Goal: Transaction & Acquisition: Purchase product/service

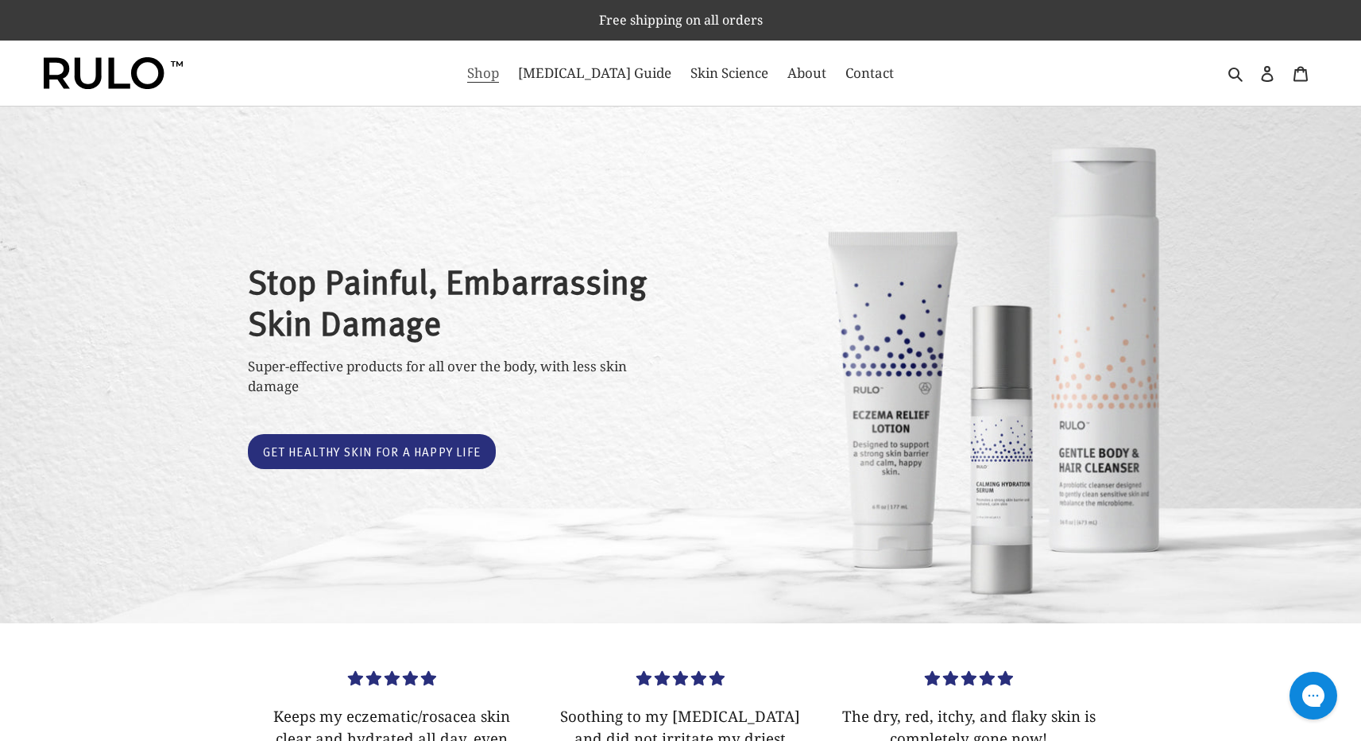
click at [494, 75] on link "Shop" at bounding box center [483, 72] width 48 height 25
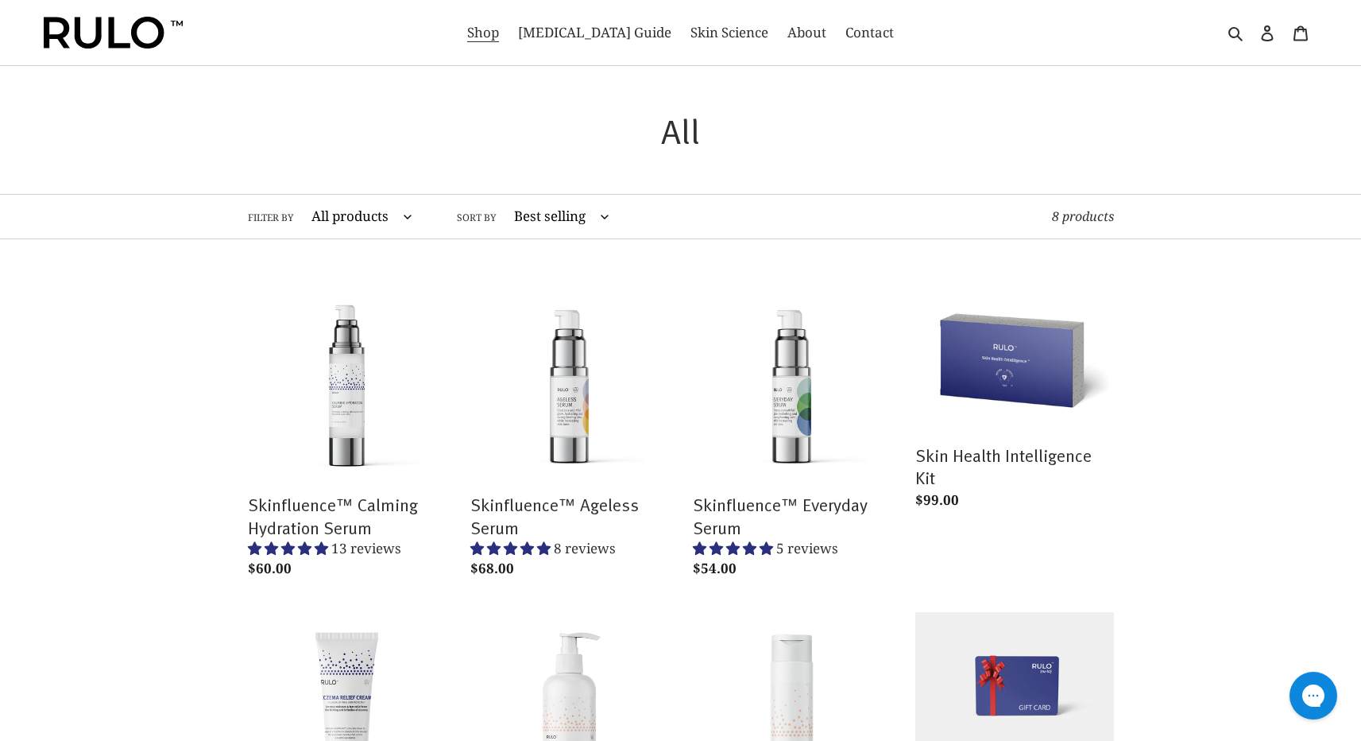
scroll to position [458, 0]
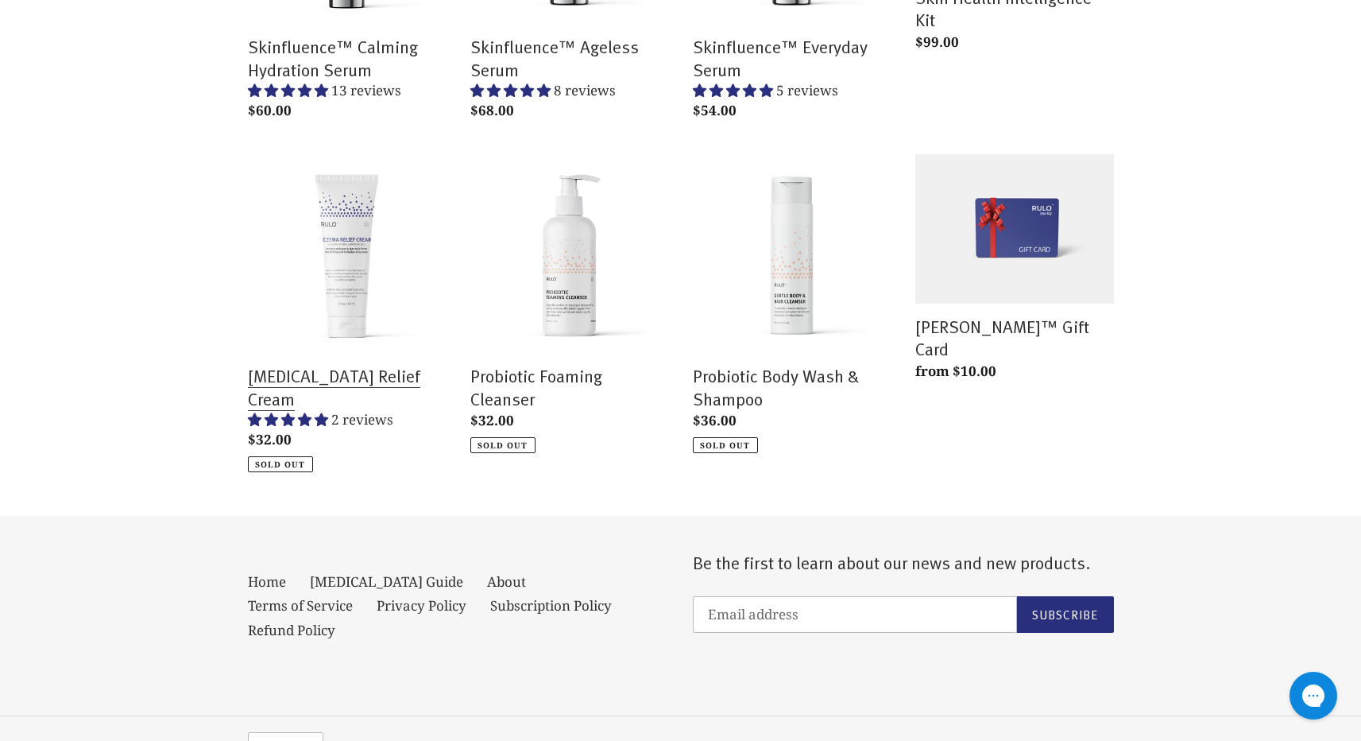
click at [347, 289] on link "Eczema Relief Cream" at bounding box center [347, 313] width 199 height 318
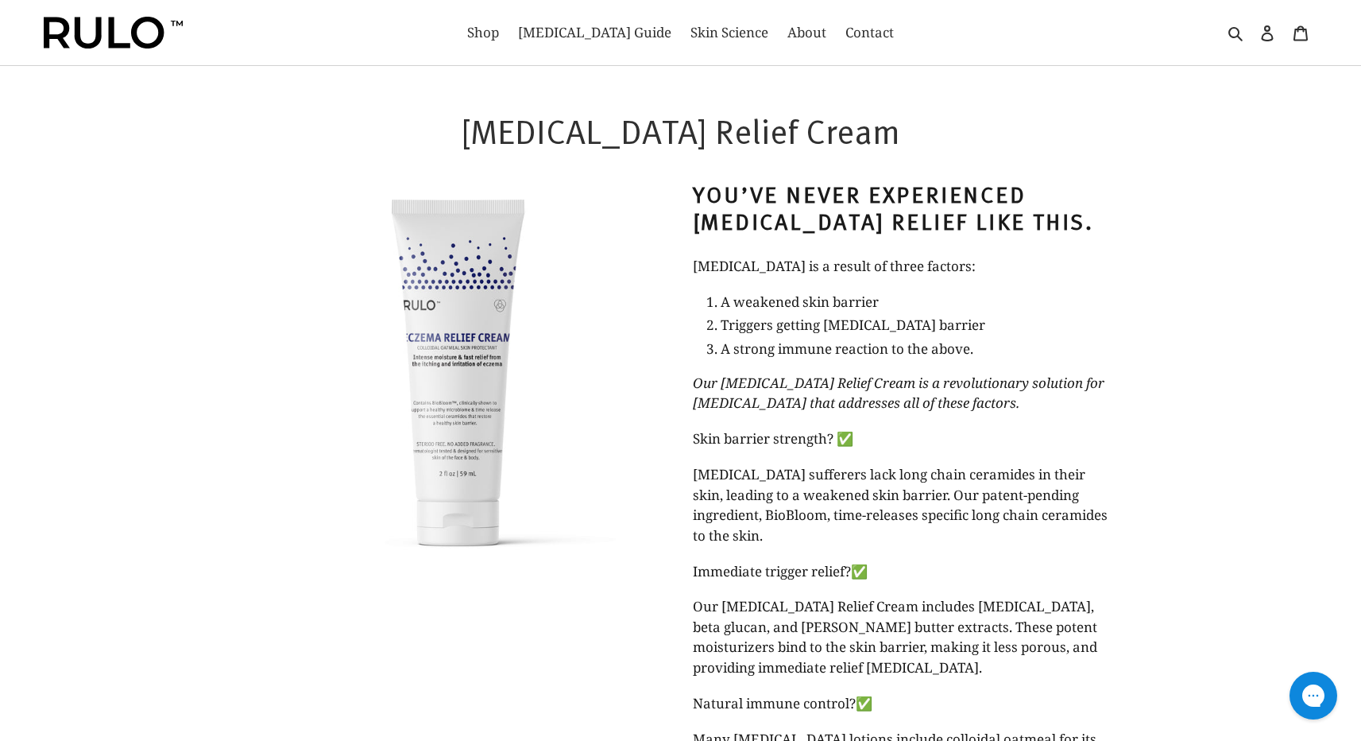
select select "most-helpful"
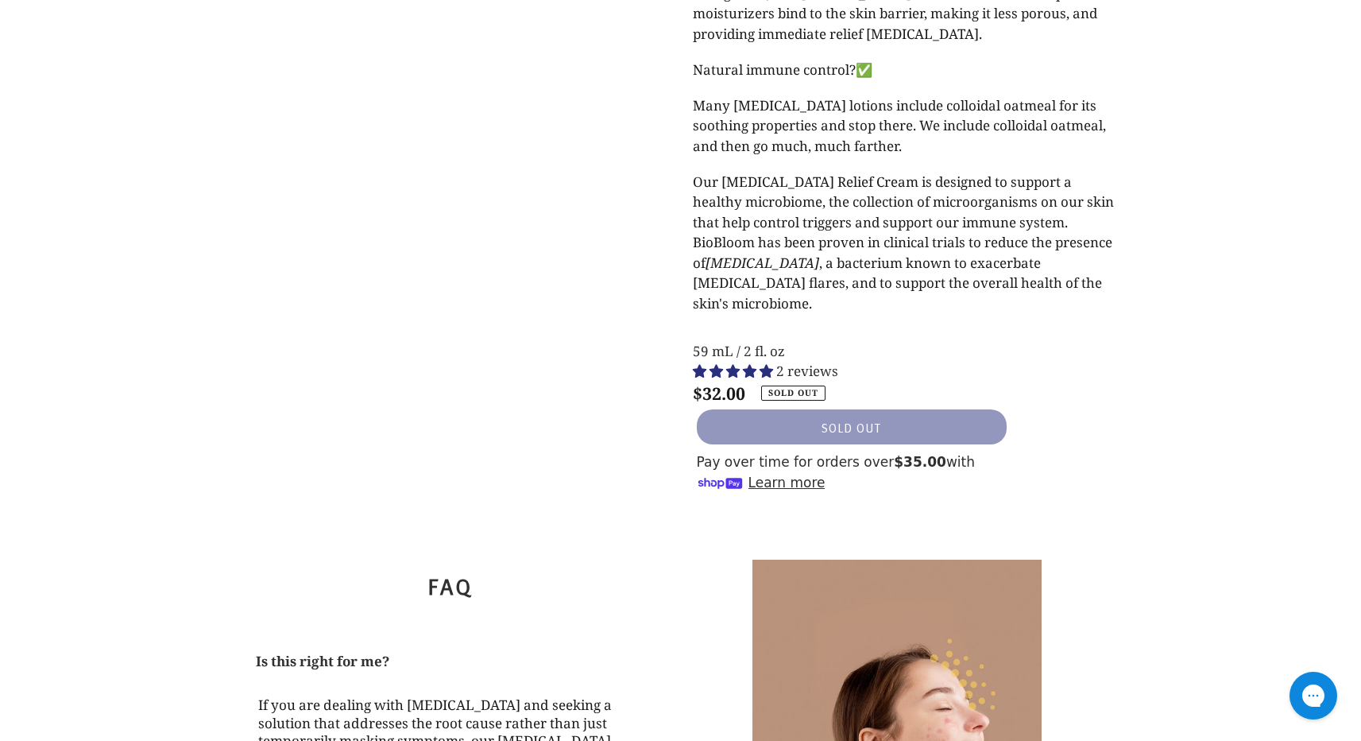
scroll to position [1147, 0]
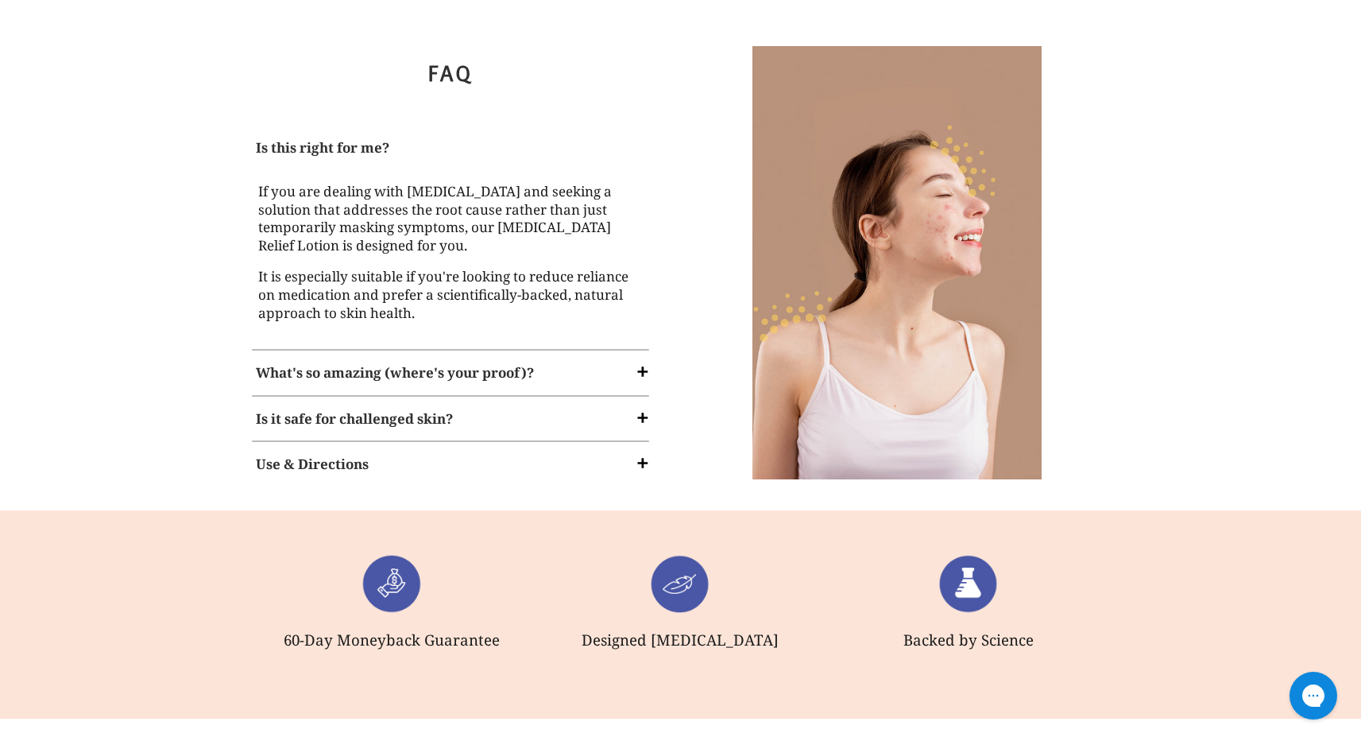
click at [401, 363] on strong "What's so amazing (where's your proof)?" at bounding box center [395, 372] width 278 height 18
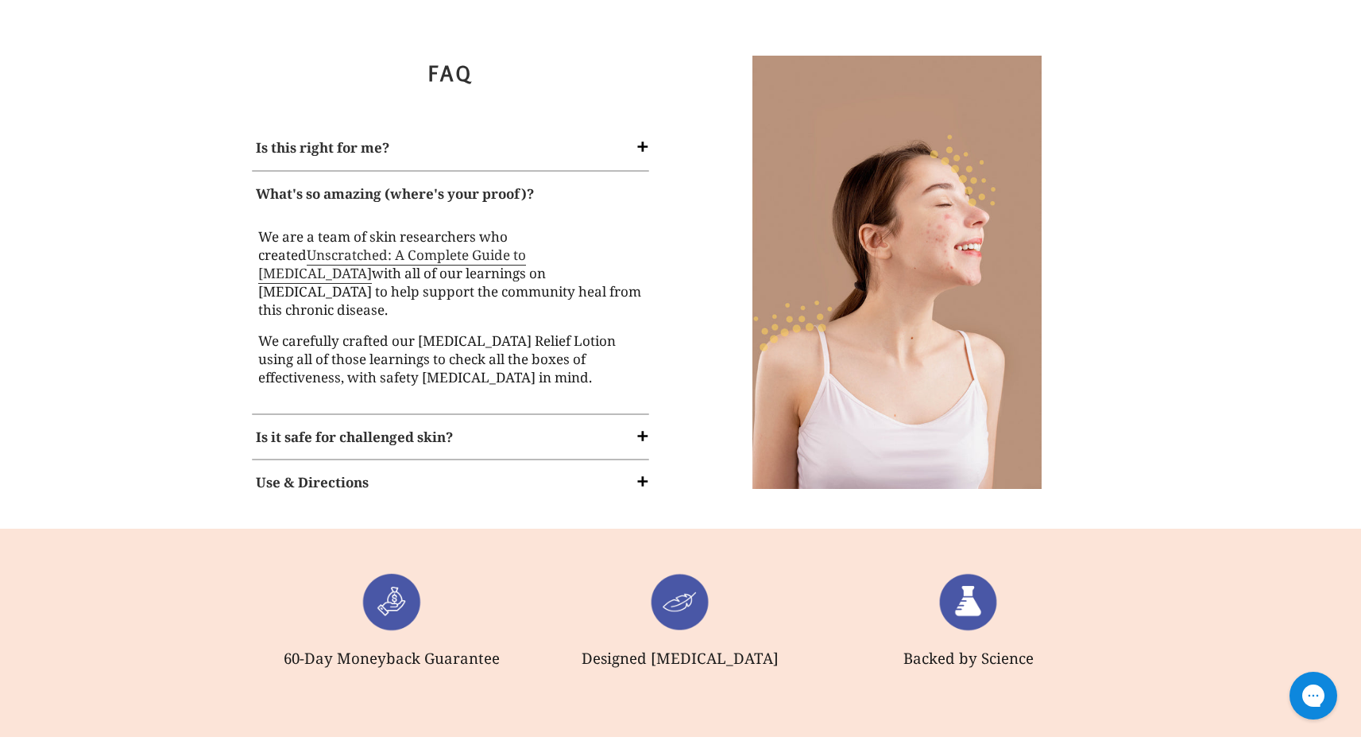
click at [351, 428] on strong "Is it safe for challenged skin?" at bounding box center [354, 437] width 197 height 18
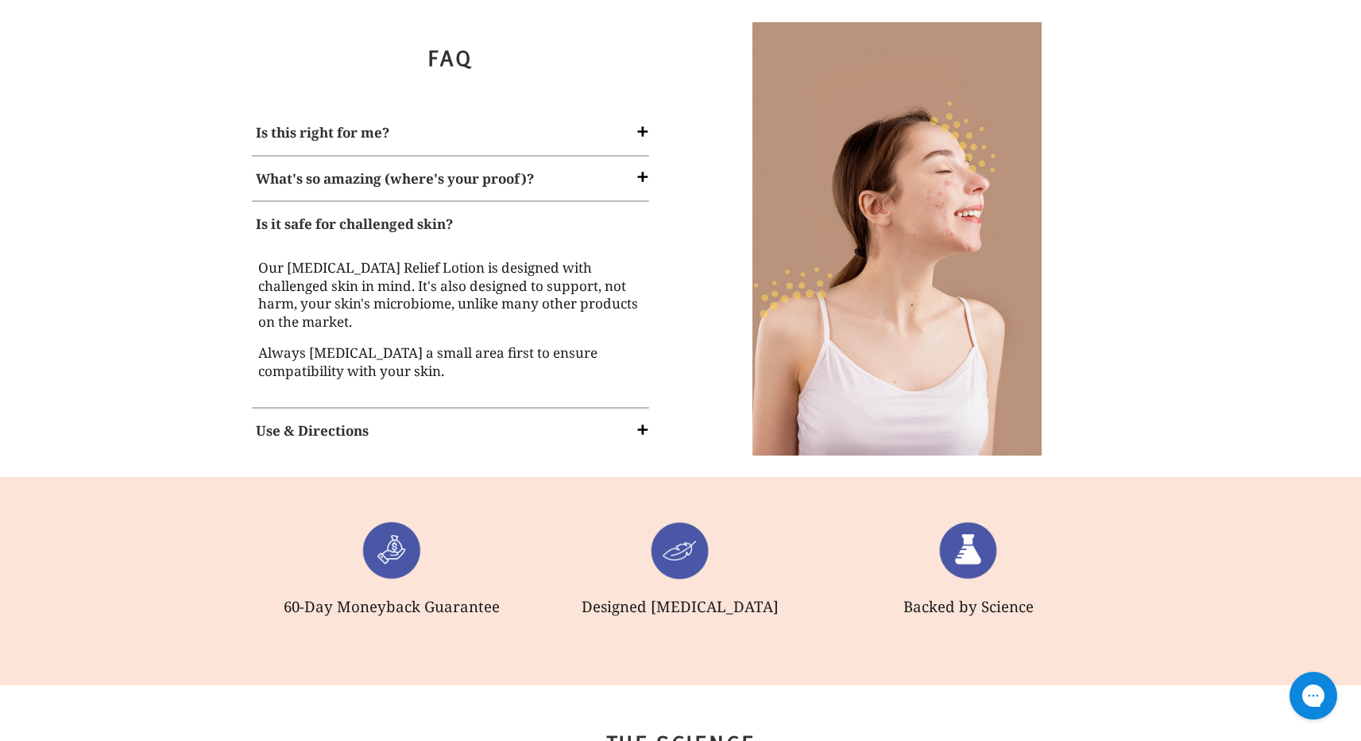
scroll to position [1163, 0]
click at [285, 420] on strong "Use & Directions" at bounding box center [312, 429] width 113 height 18
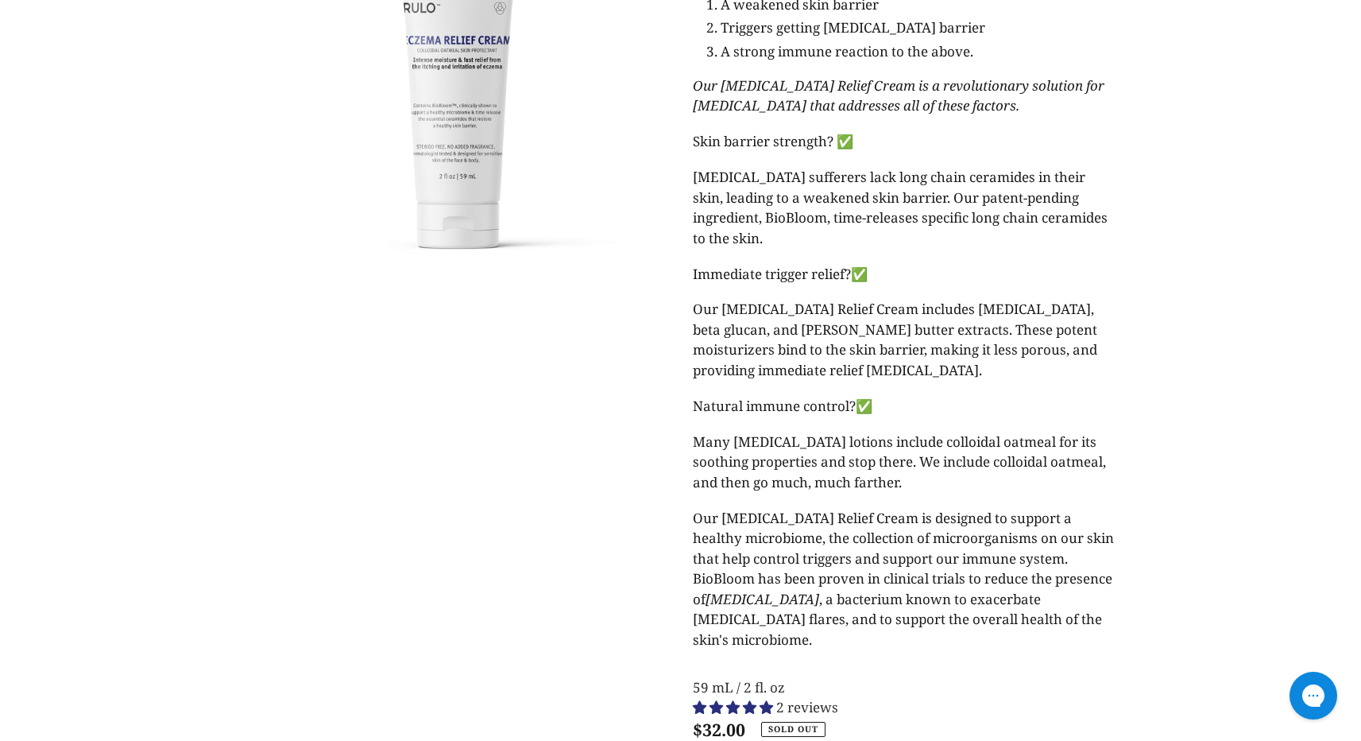
scroll to position [0, 0]
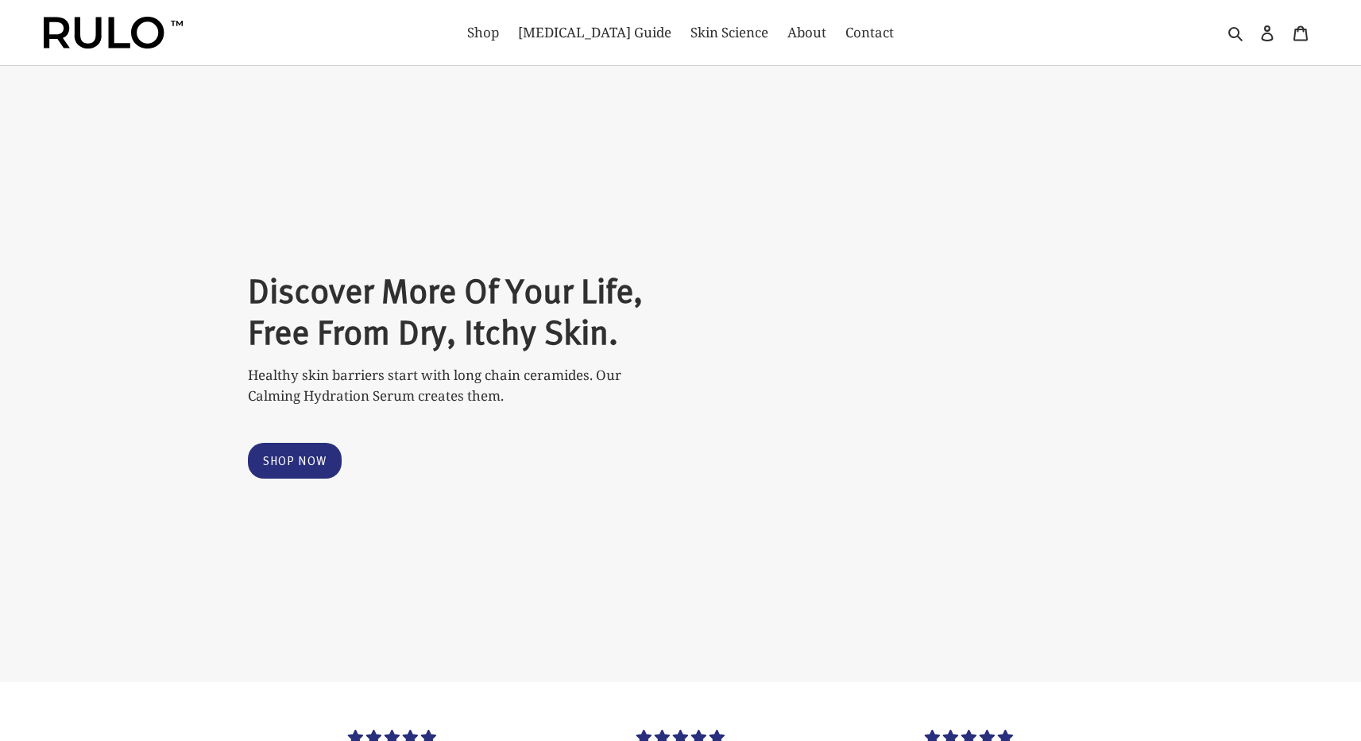
select select "most-helpful"
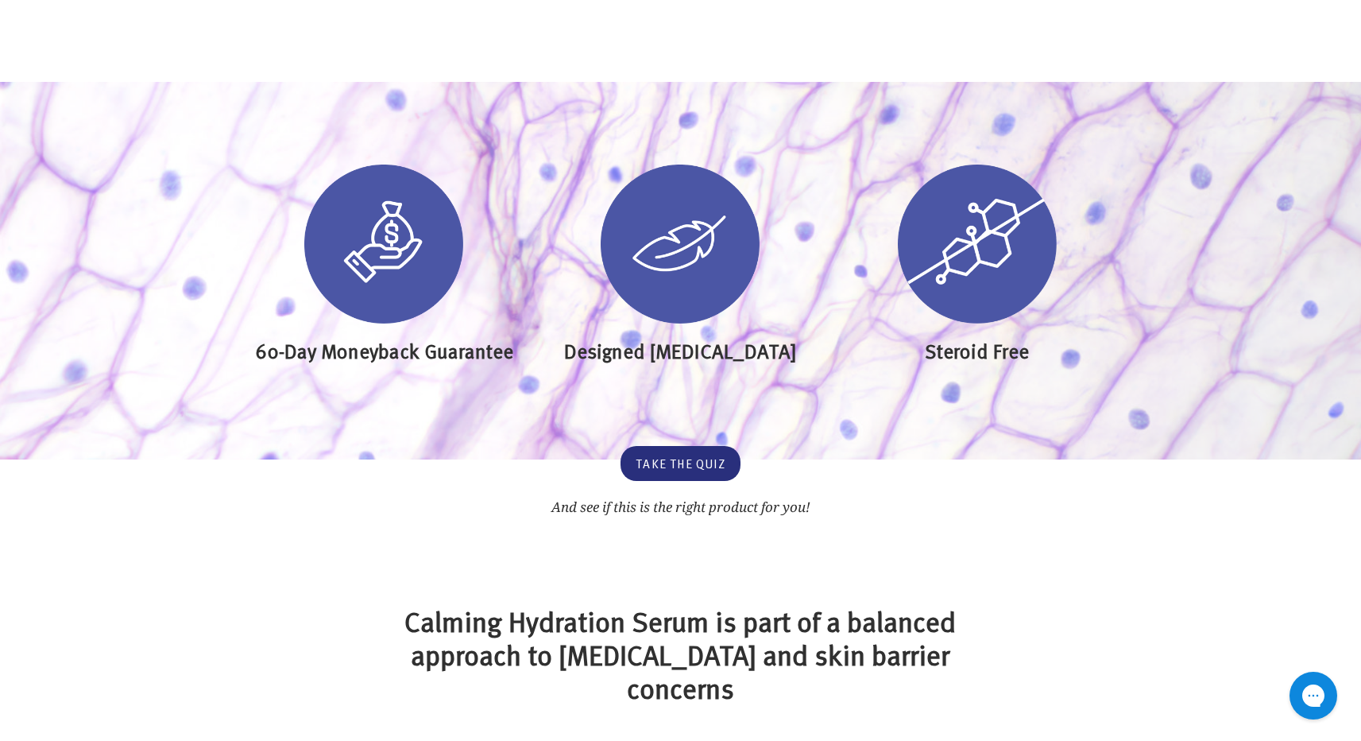
scroll to position [2438, 0]
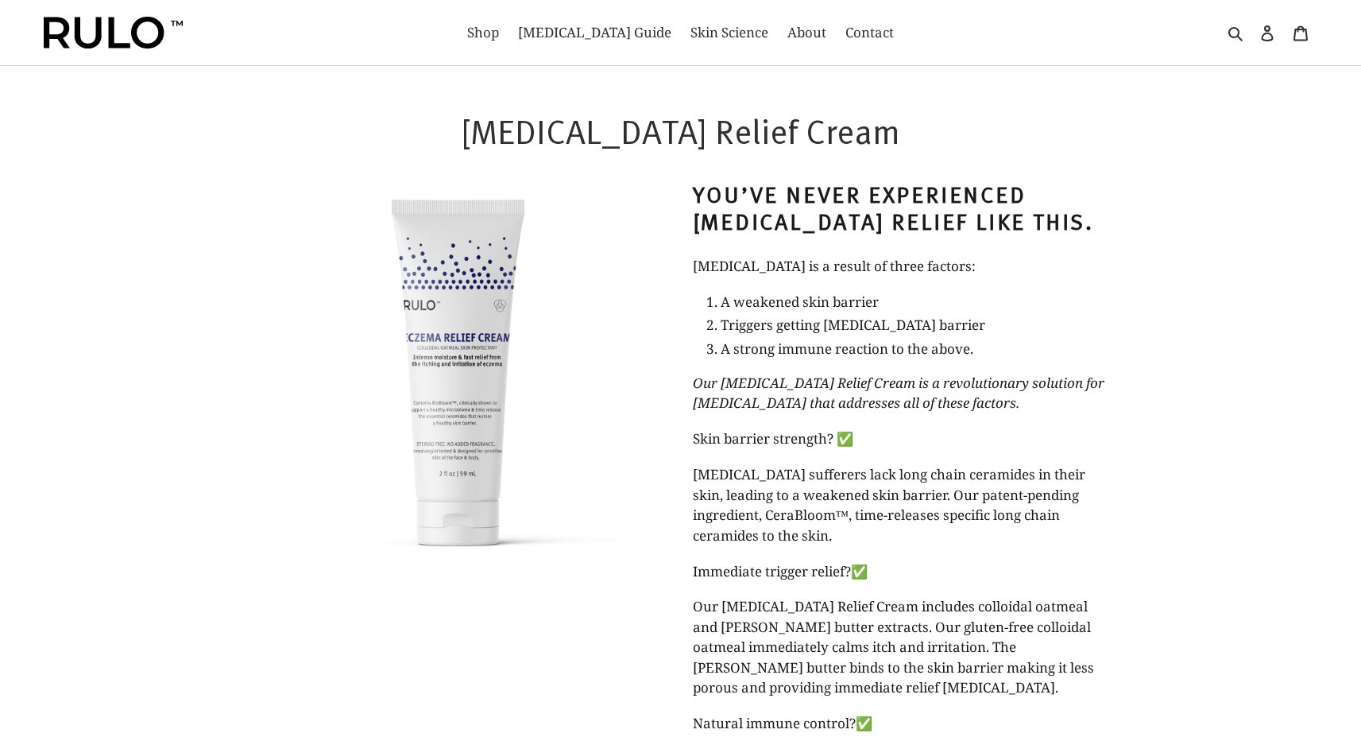
select select "most-helpful"
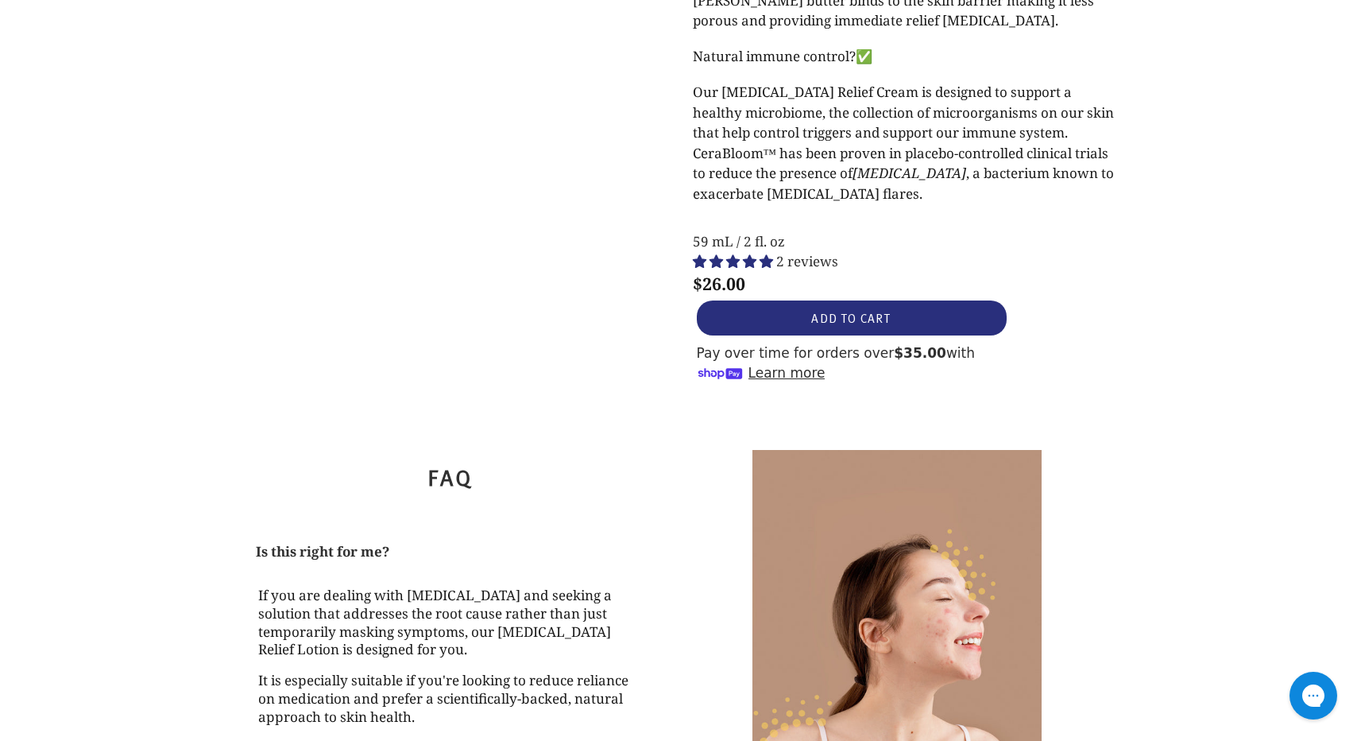
scroll to position [663, 0]
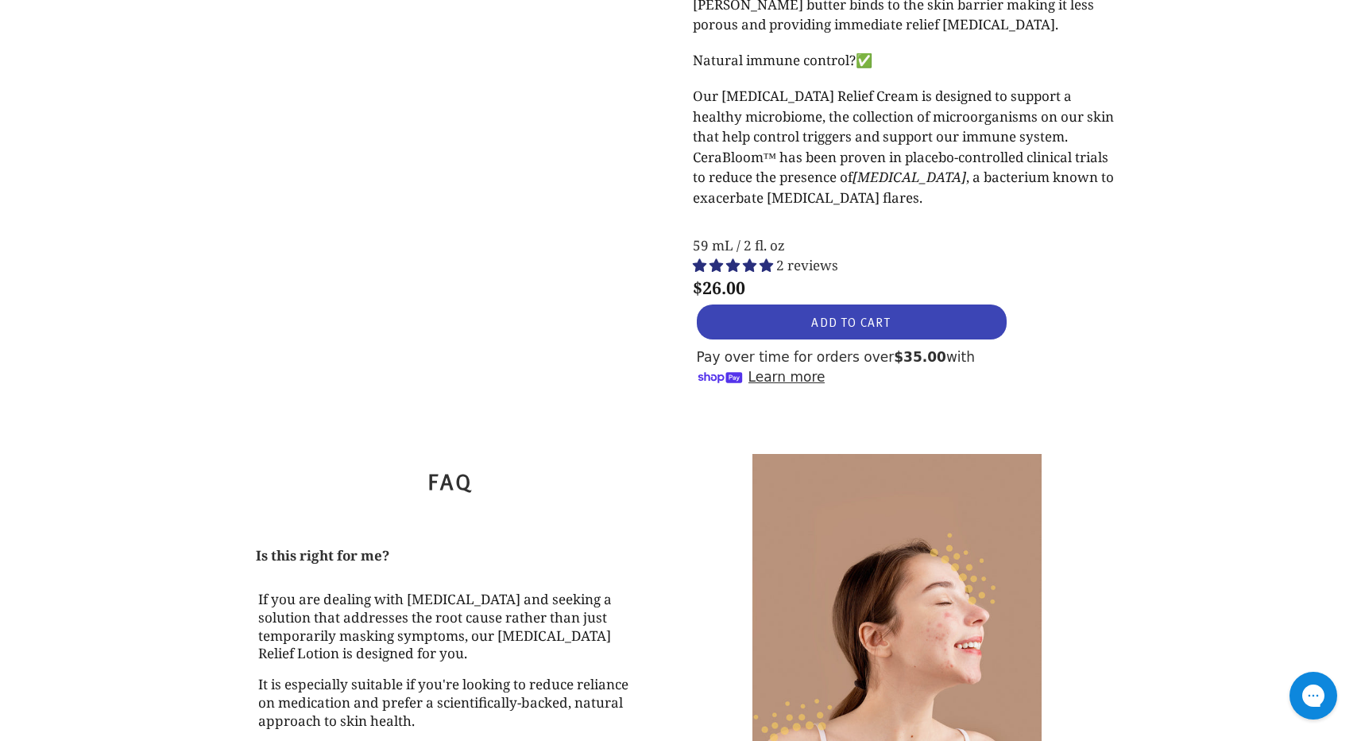
click at [822, 327] on span "ADD TO CART" at bounding box center [850, 321] width 79 height 17
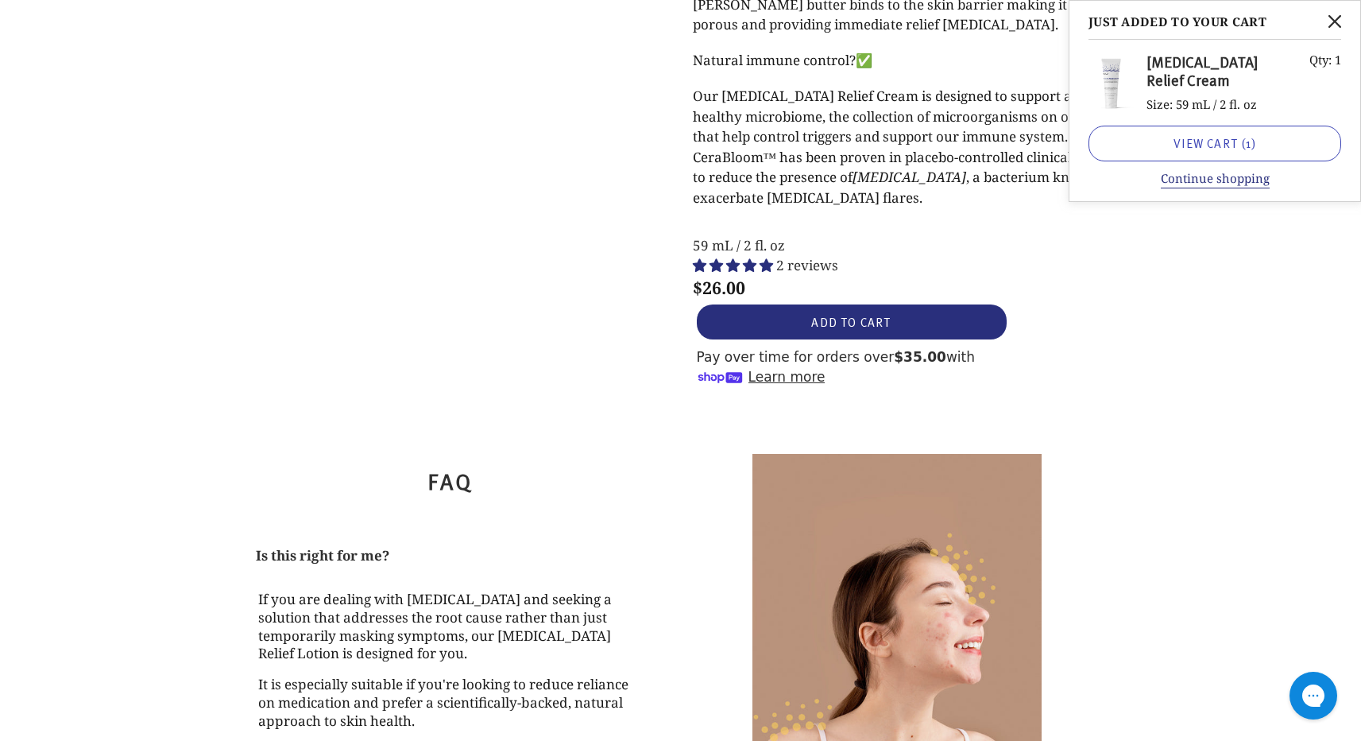
click at [1166, 145] on link "View cart ( 1 )" at bounding box center [1215, 144] width 253 height 36
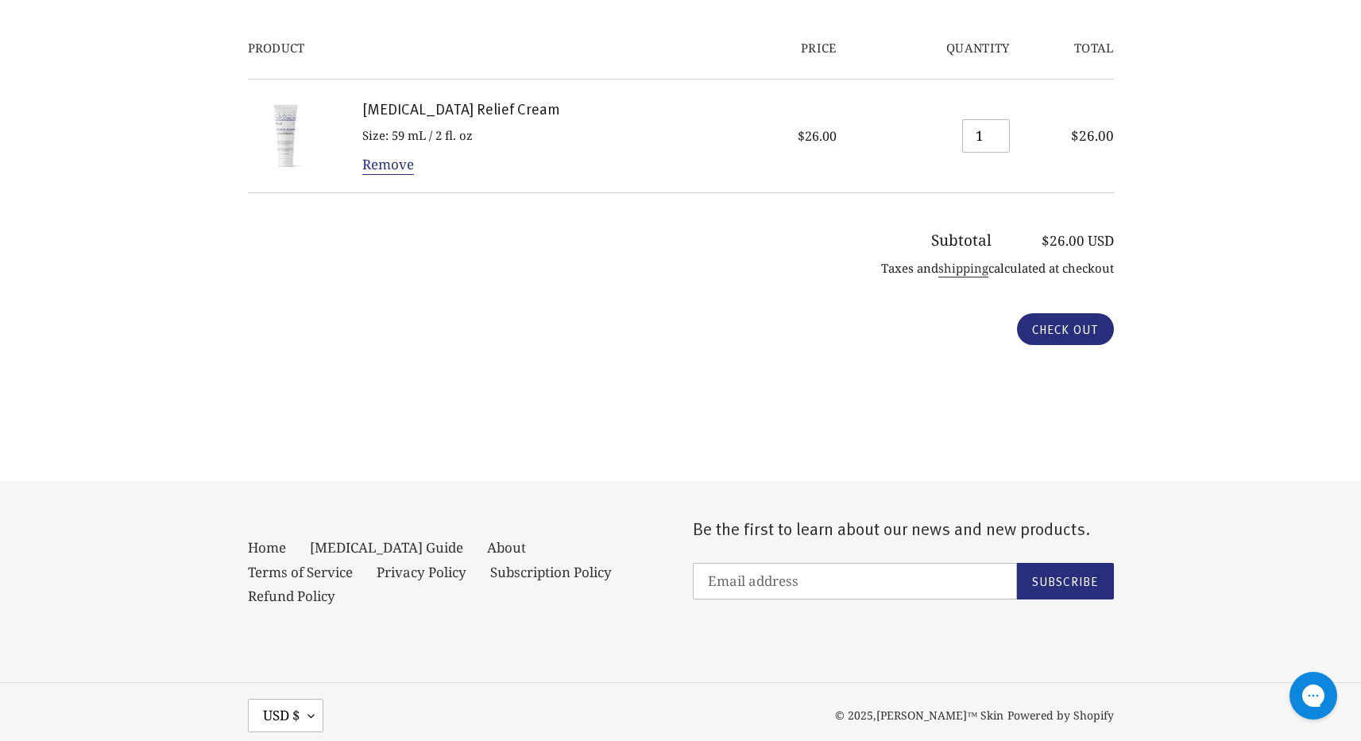
scroll to position [200, 0]
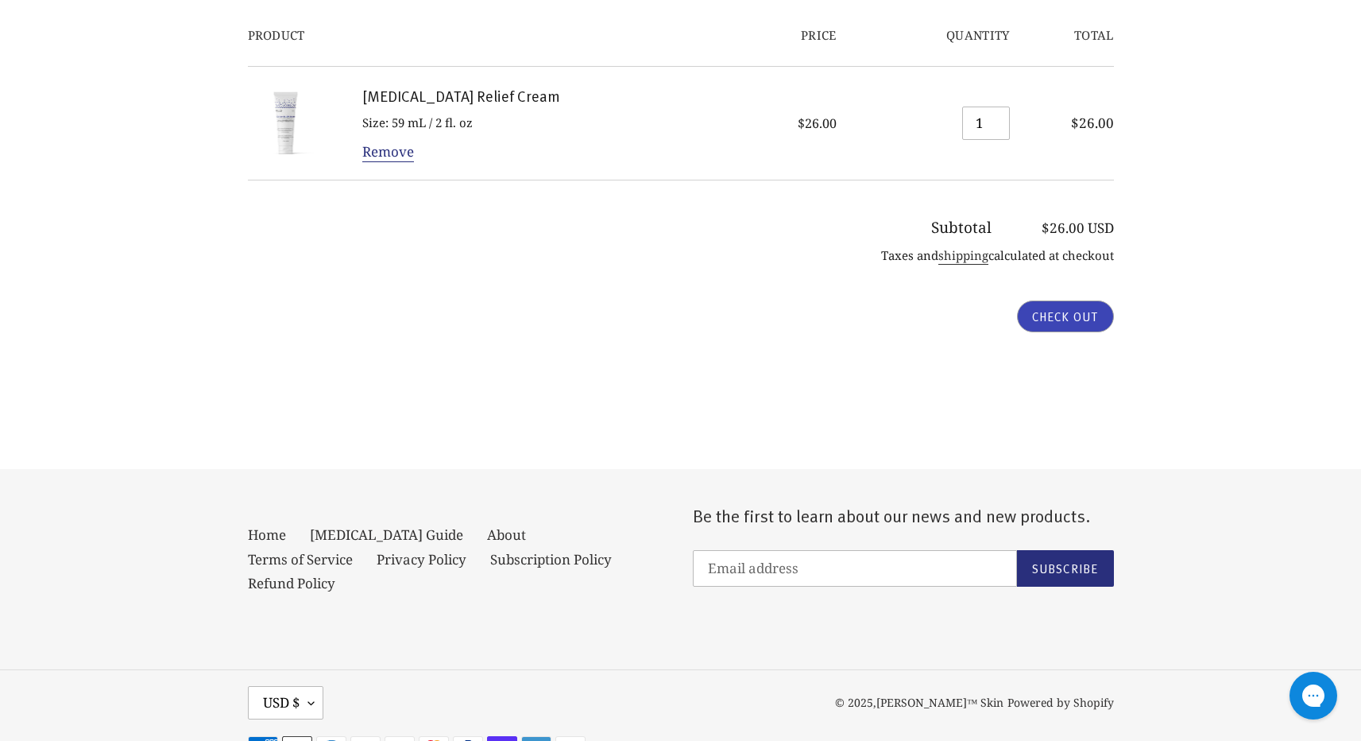
click at [1058, 314] on input "Check out" at bounding box center [1065, 316] width 97 height 32
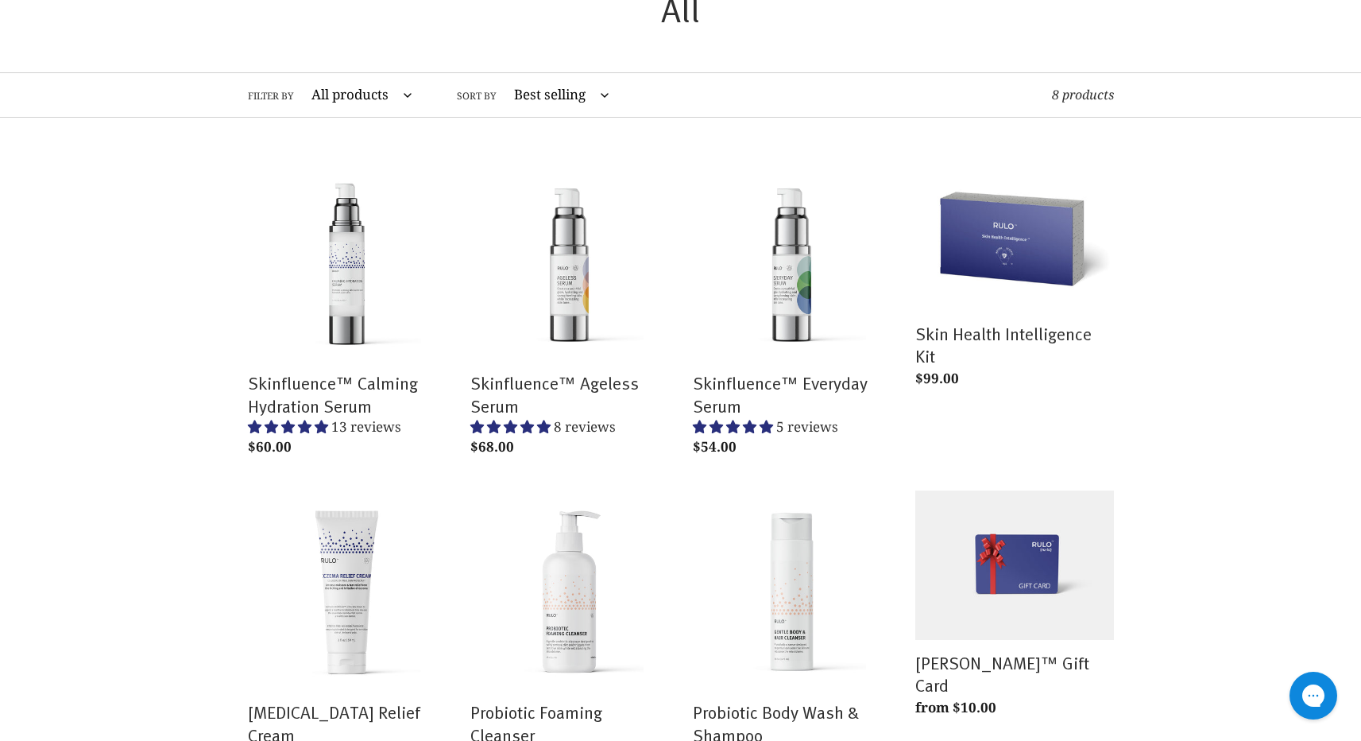
scroll to position [322, 0]
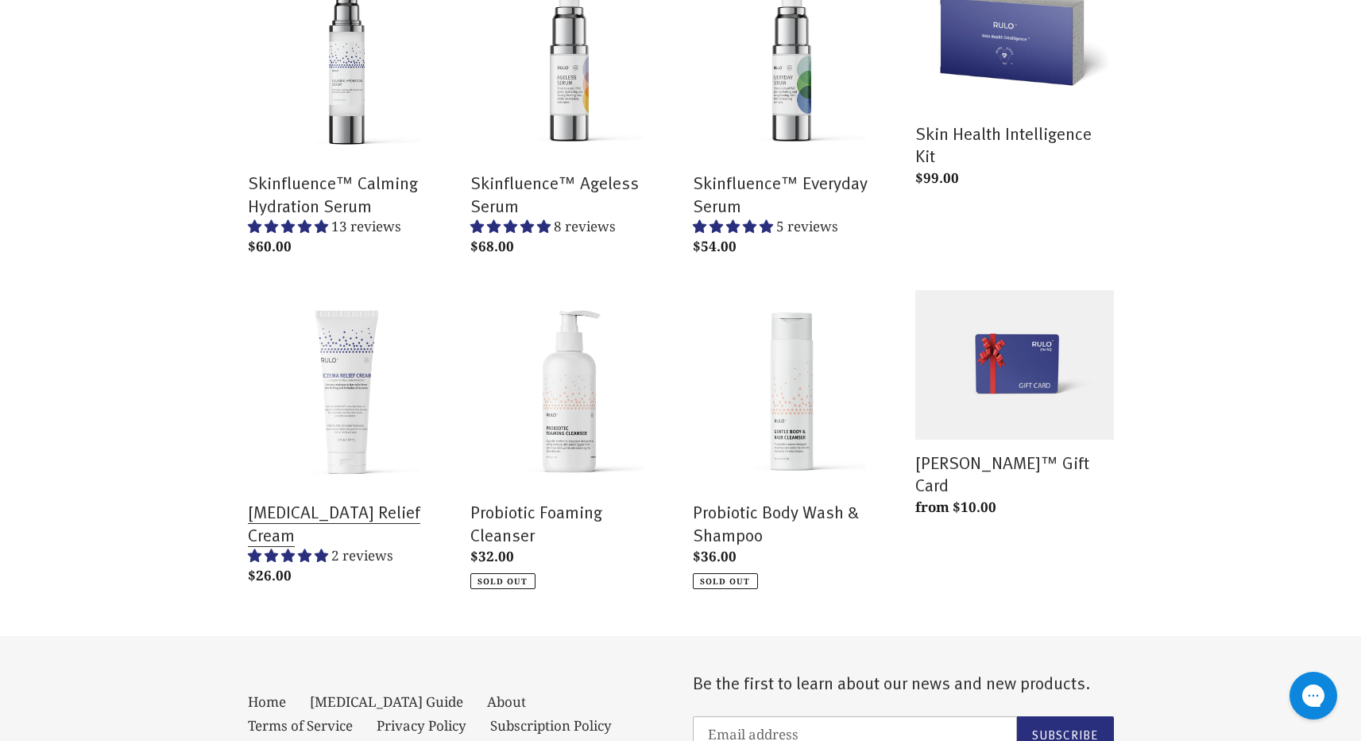
click at [323, 511] on link "[MEDICAL_DATA] Relief Cream" at bounding box center [347, 440] width 199 height 301
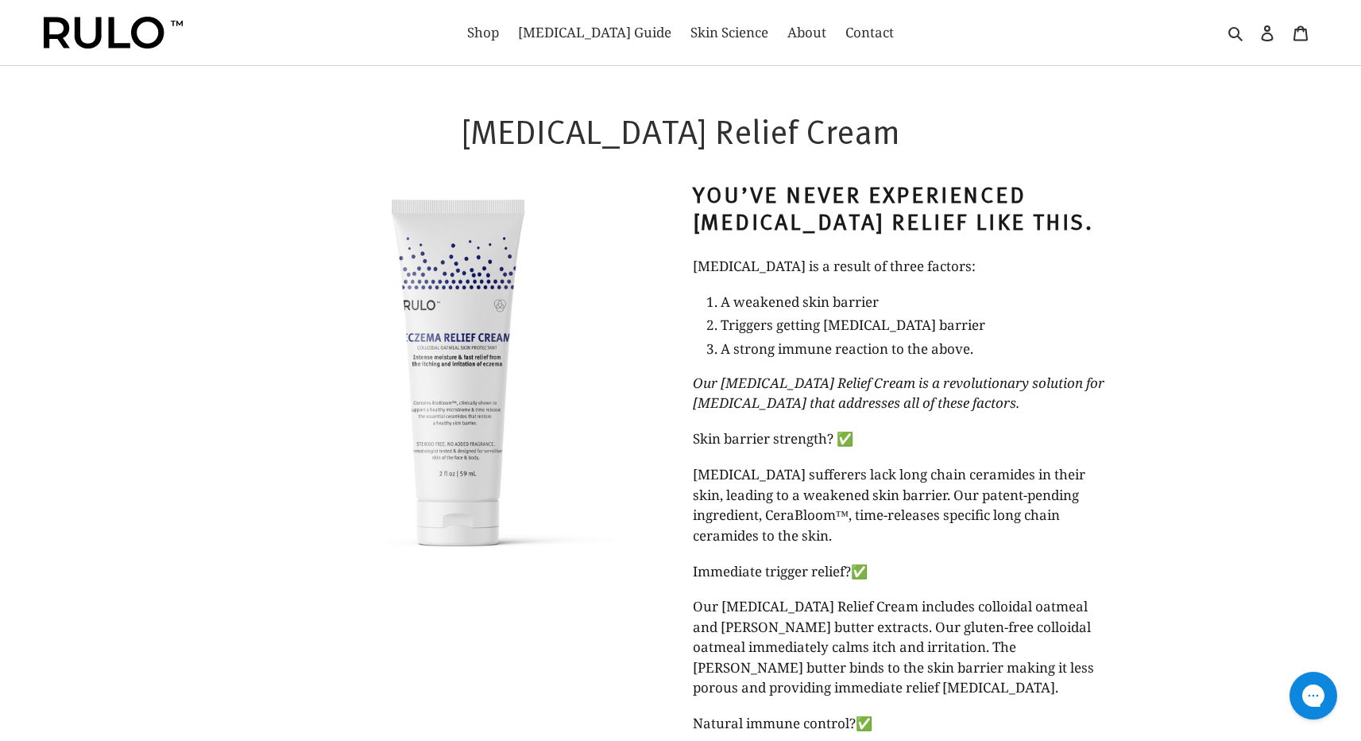
select select "most-helpful"
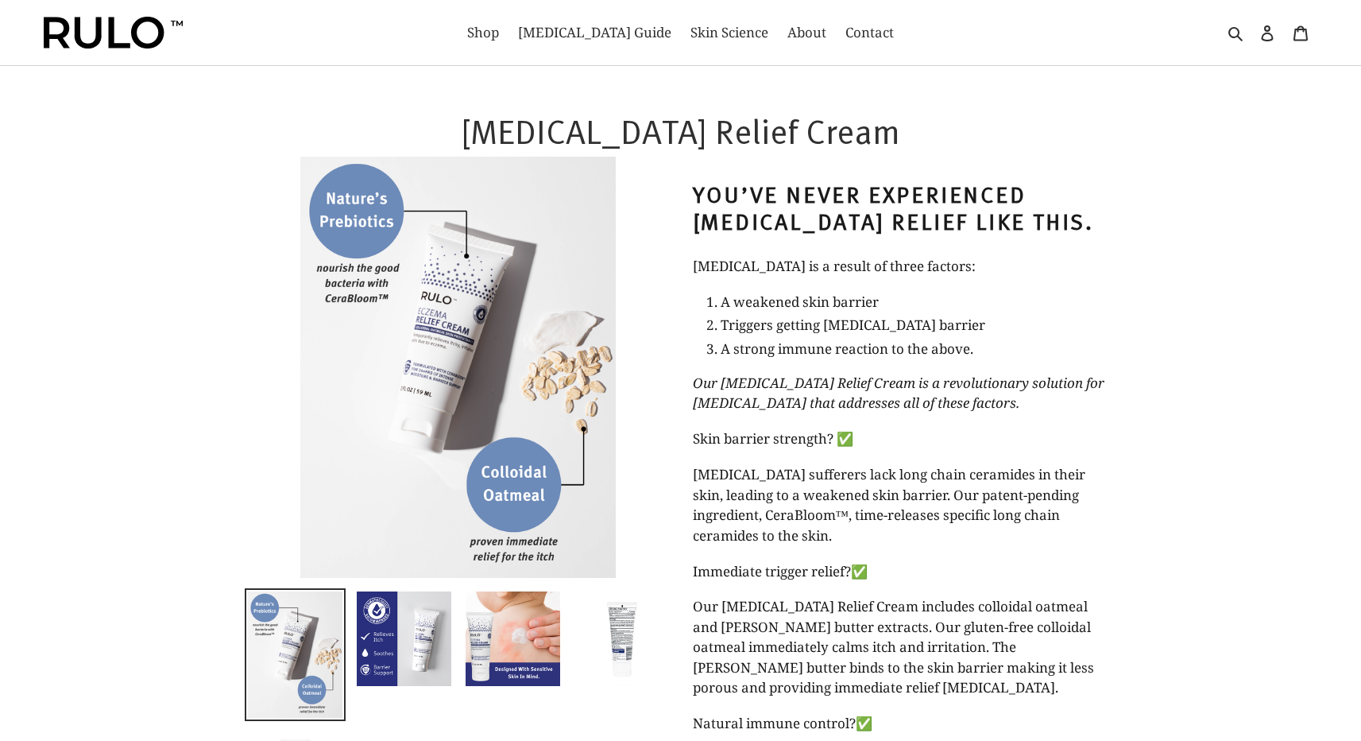
select select "most-helpful"
click at [392, 637] on img at bounding box center [404, 639] width 98 height 98
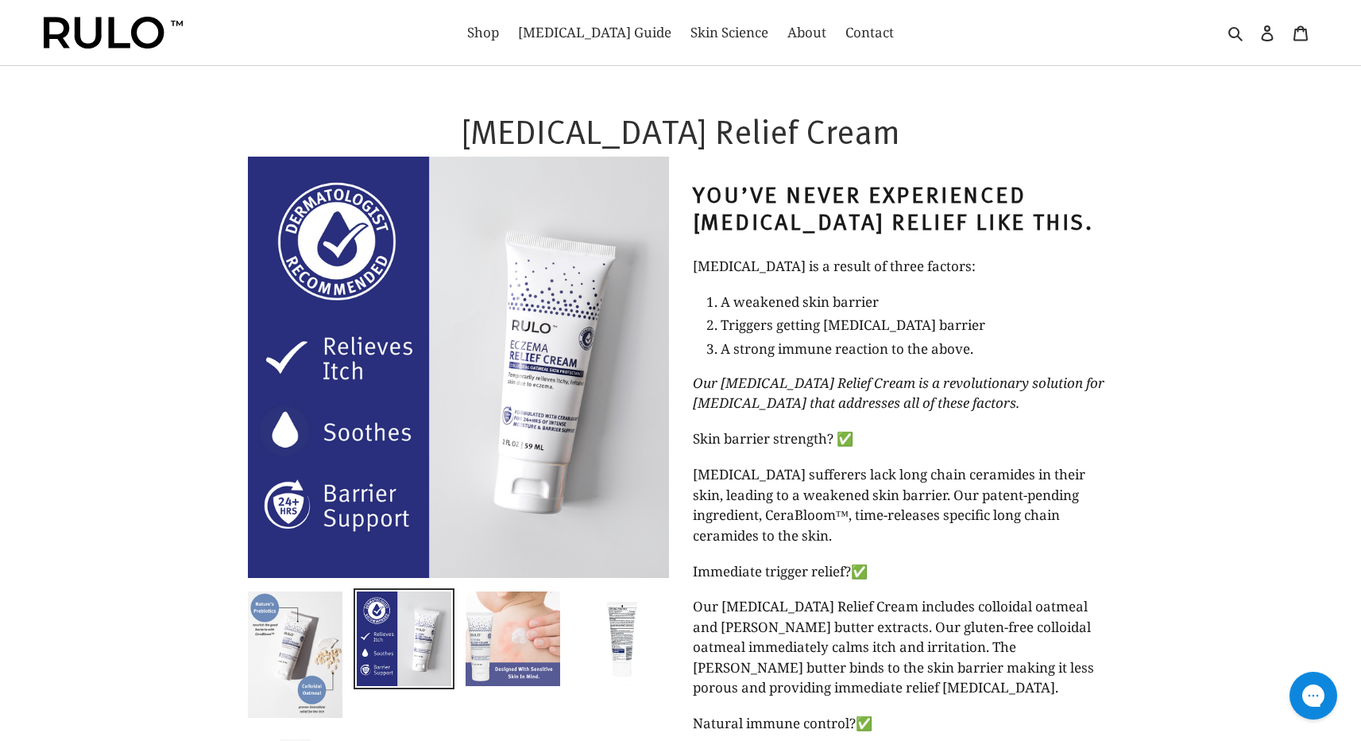
click at [499, 652] on img at bounding box center [513, 639] width 98 height 98
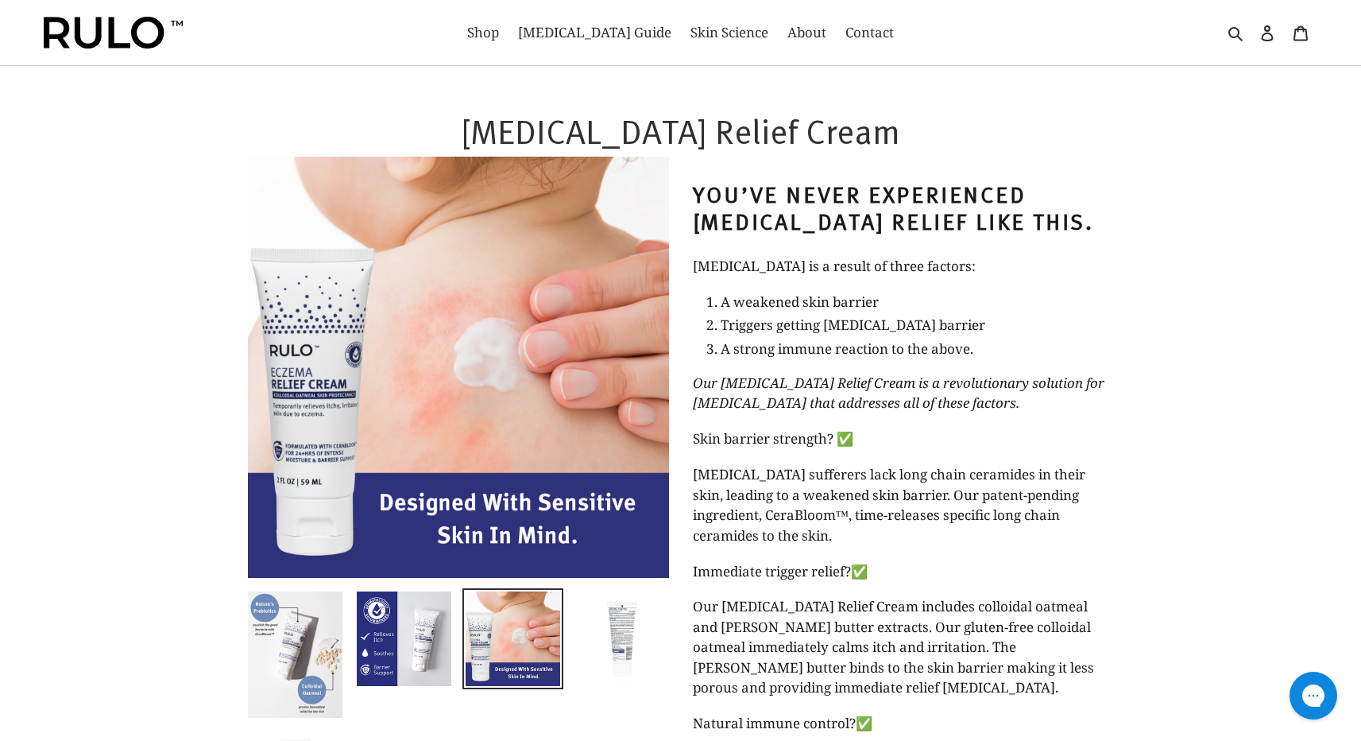
click at [609, 649] on img at bounding box center [622, 639] width 98 height 98
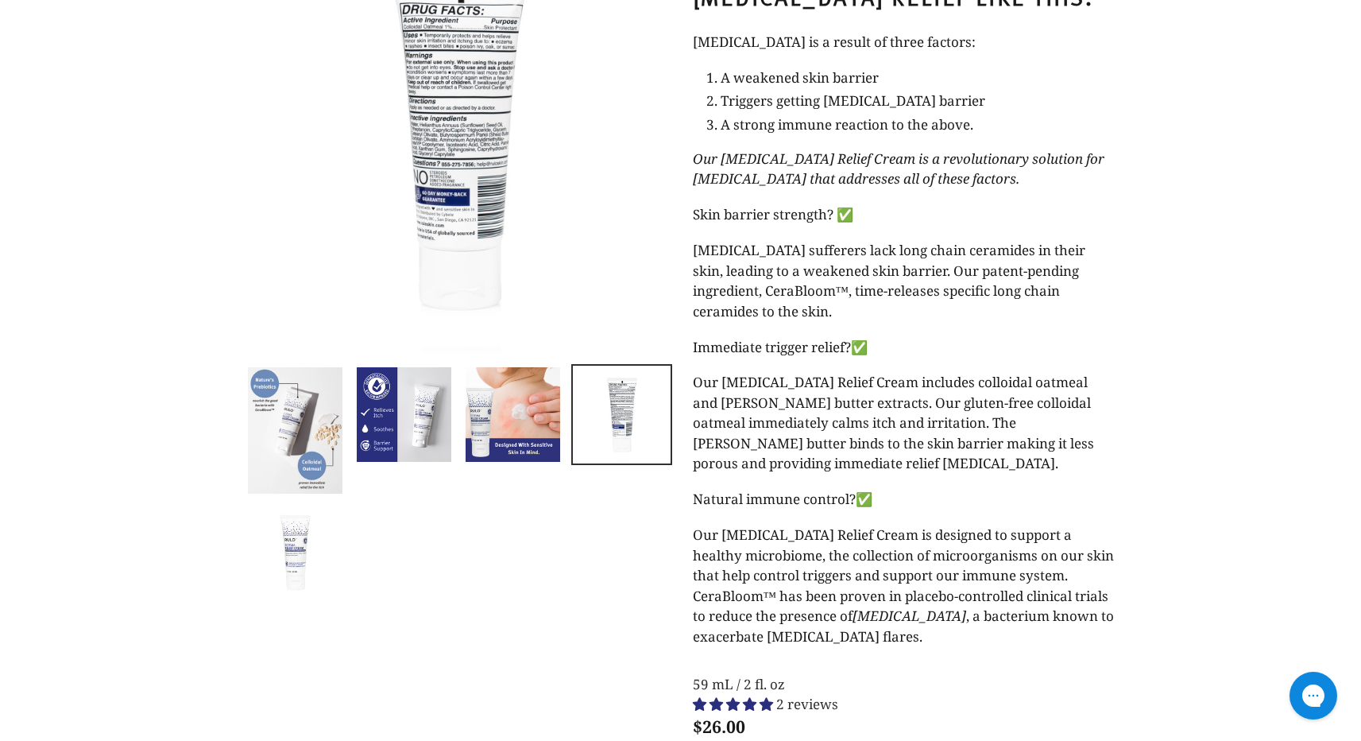
scroll to position [242, 0]
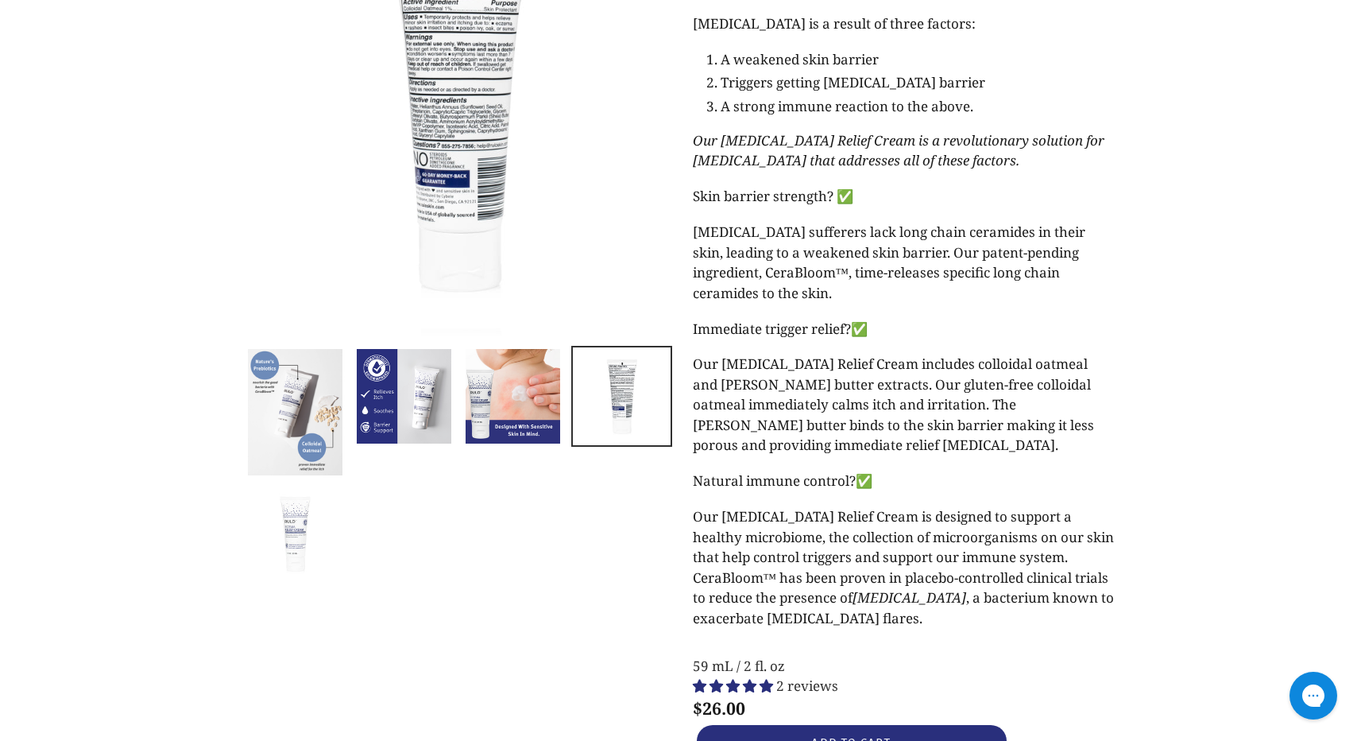
click at [286, 536] on img at bounding box center [295, 534] width 98 height 98
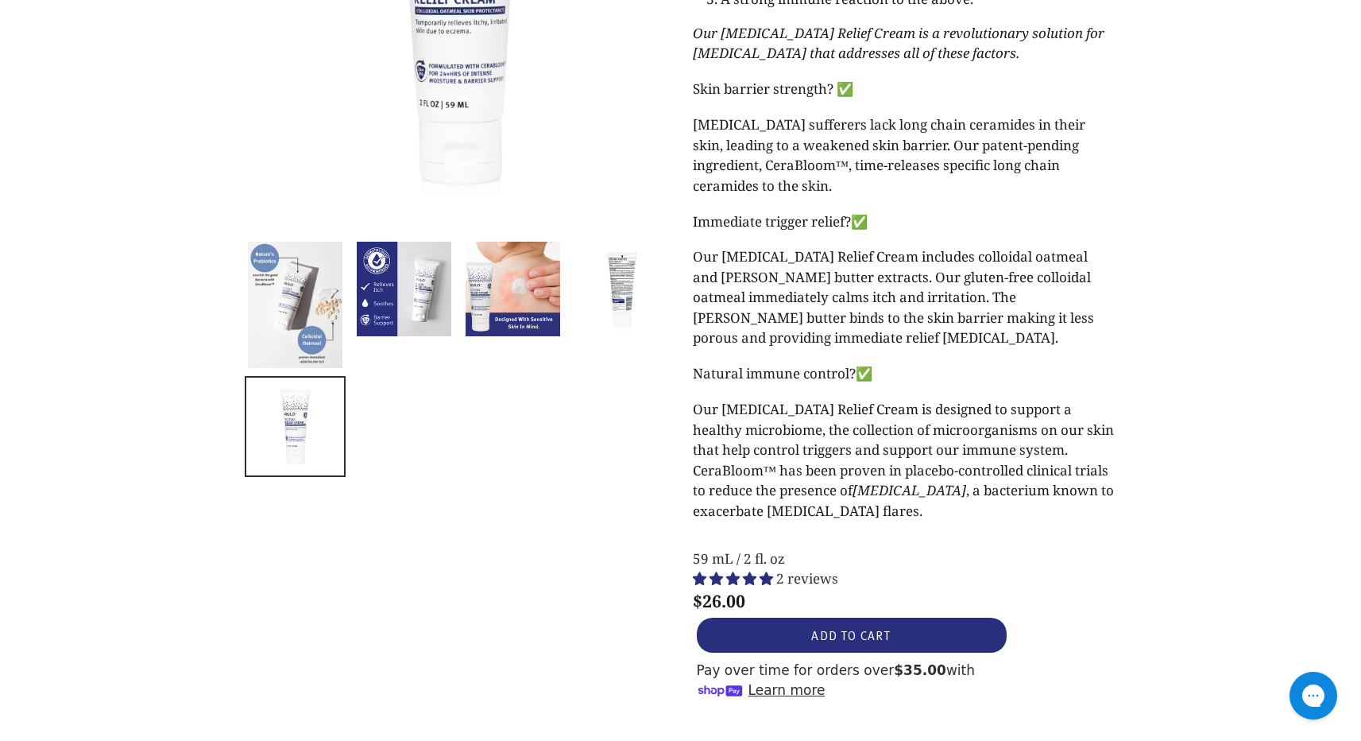
scroll to position [0, 0]
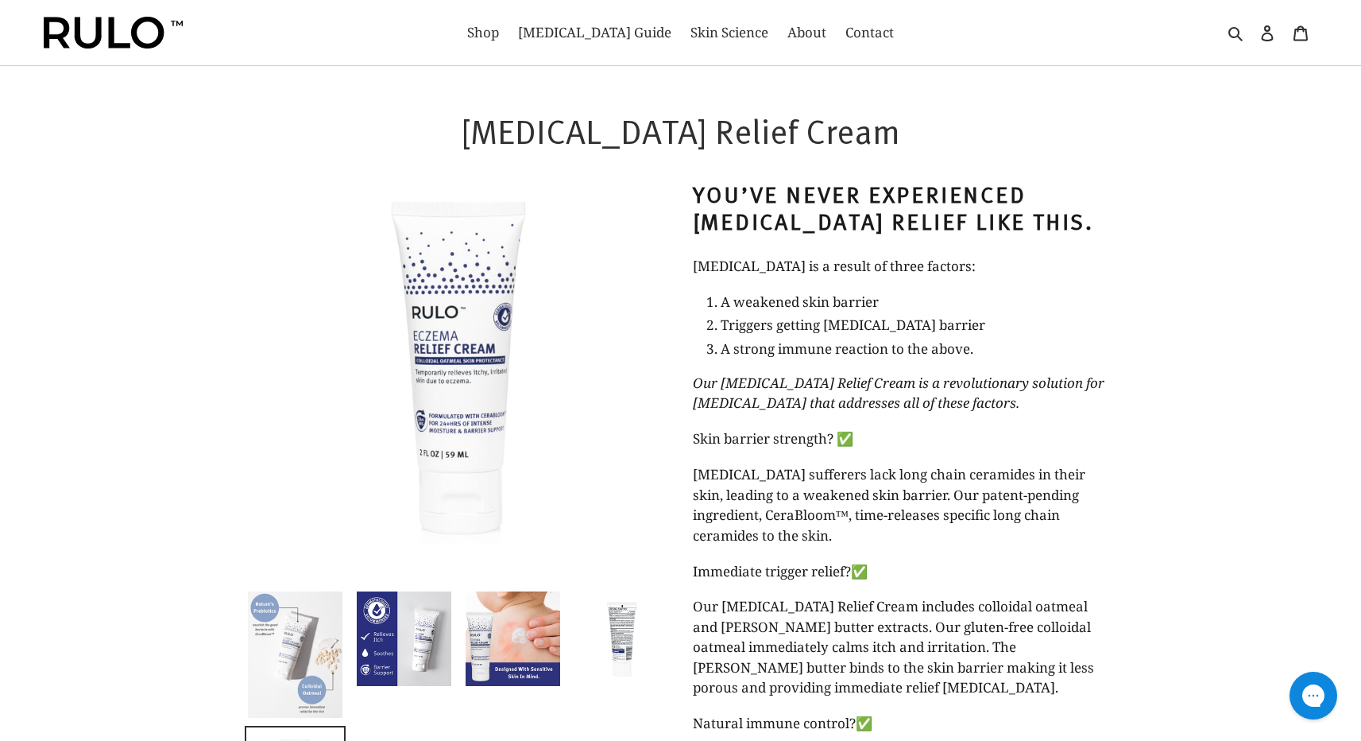
click at [280, 618] on img at bounding box center [295, 655] width 98 height 130
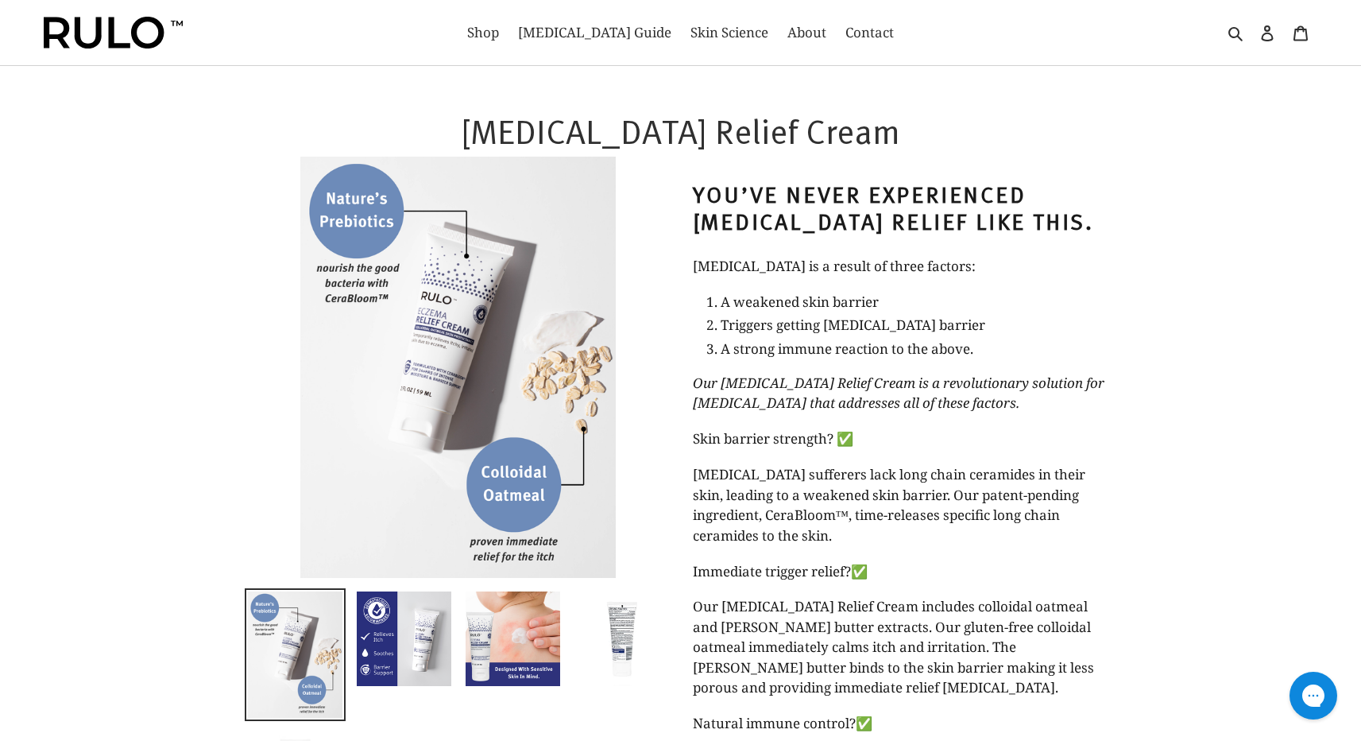
select select "most-helpful"
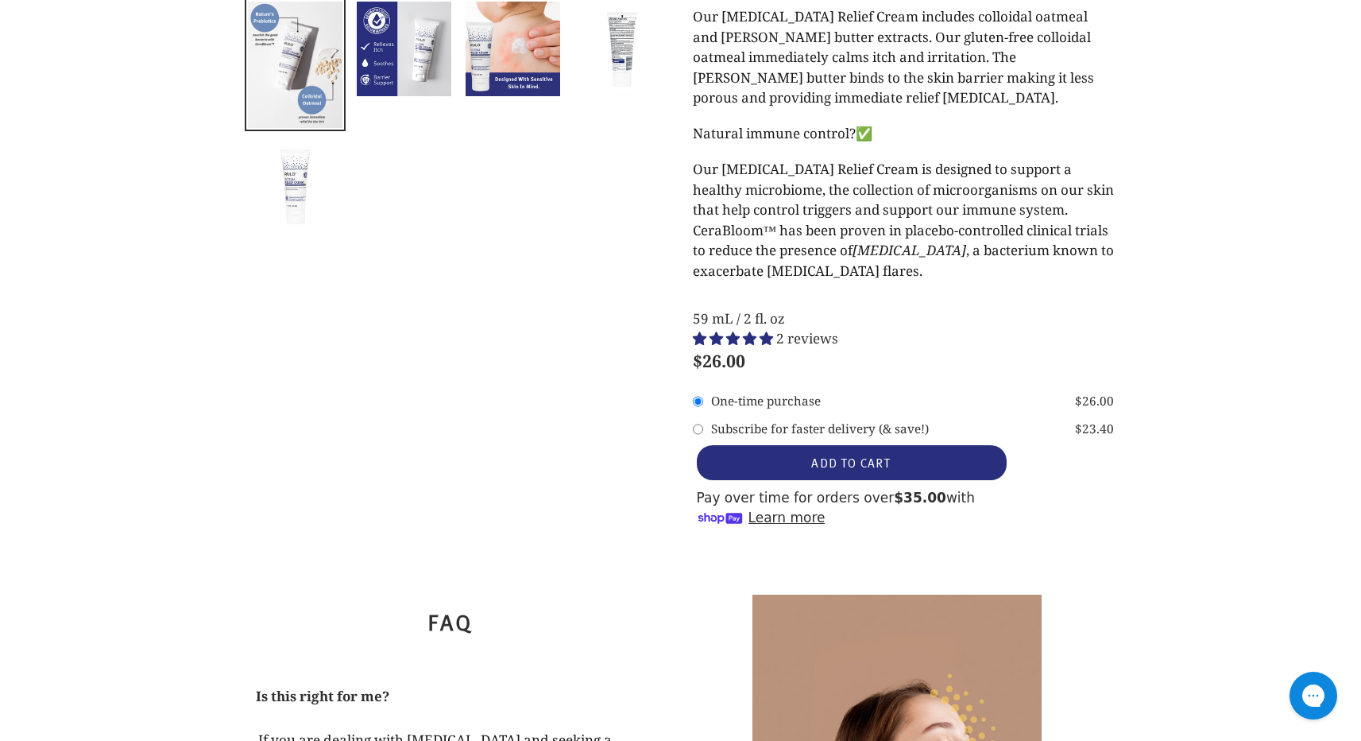
scroll to position [586, 0]
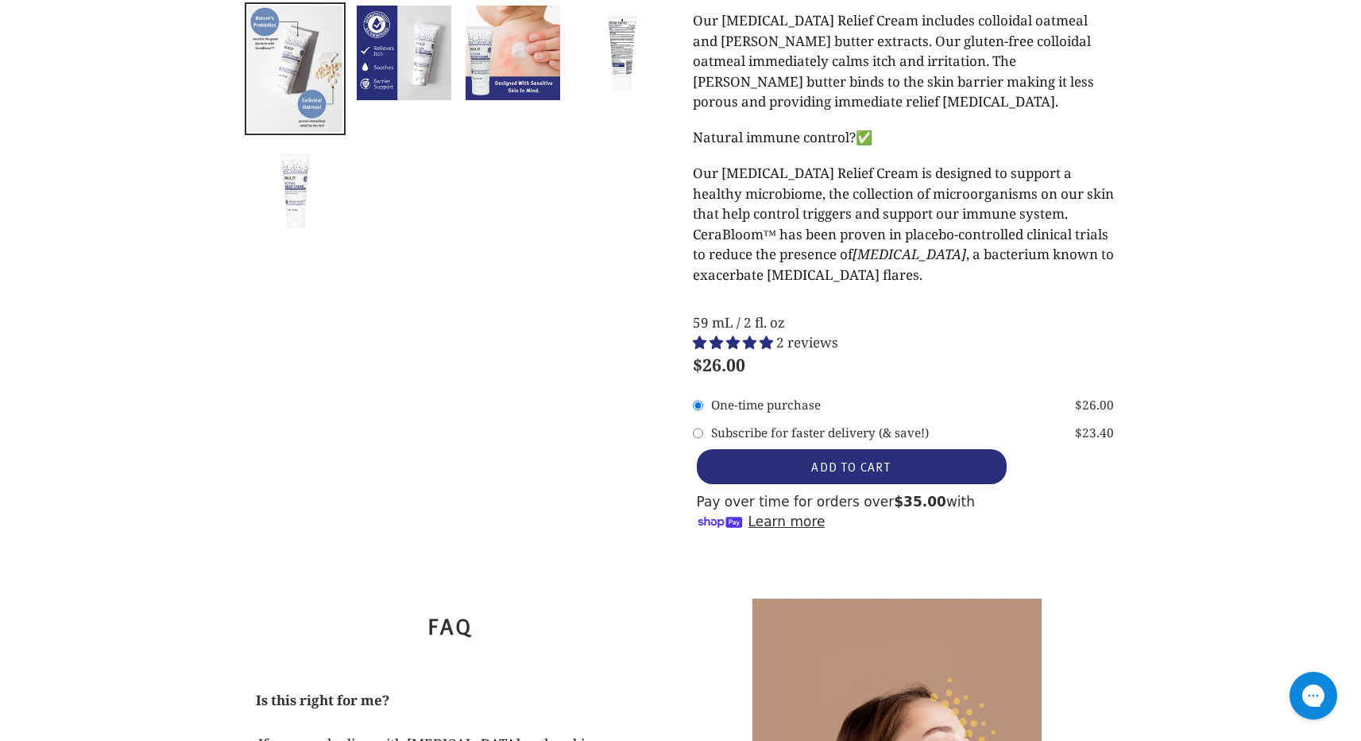
click at [698, 432] on input "Subscribe for faster delivery (& save!) $23.40" at bounding box center [698, 433] width 10 height 24
radio input "true"
radio input "false"
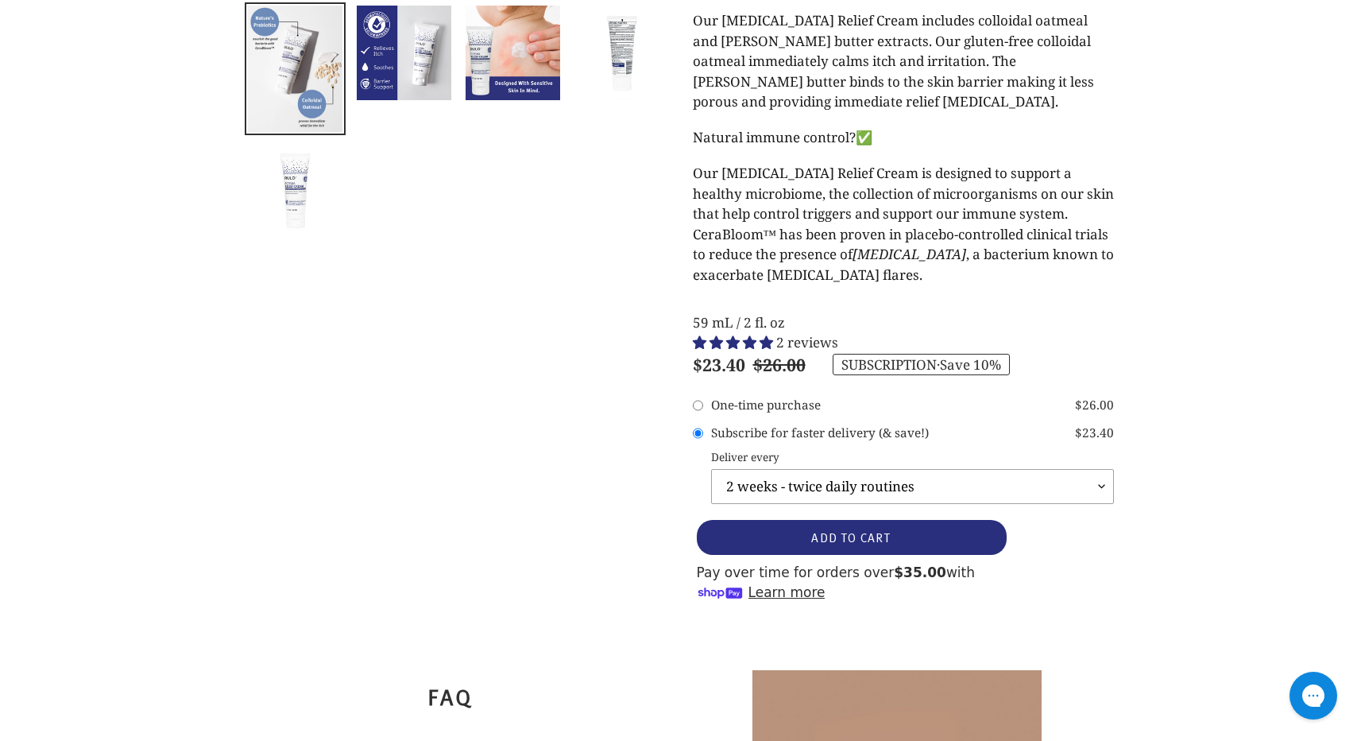
click at [900, 494] on select "2 weeks - twice daily routines 1 month - every day use 2 months - occasional us…" at bounding box center [912, 486] width 403 height 35
click at [204, 472] on div "Eczema Relief Cream Previous slide Next slide" at bounding box center [681, 67] width 954 height 1087
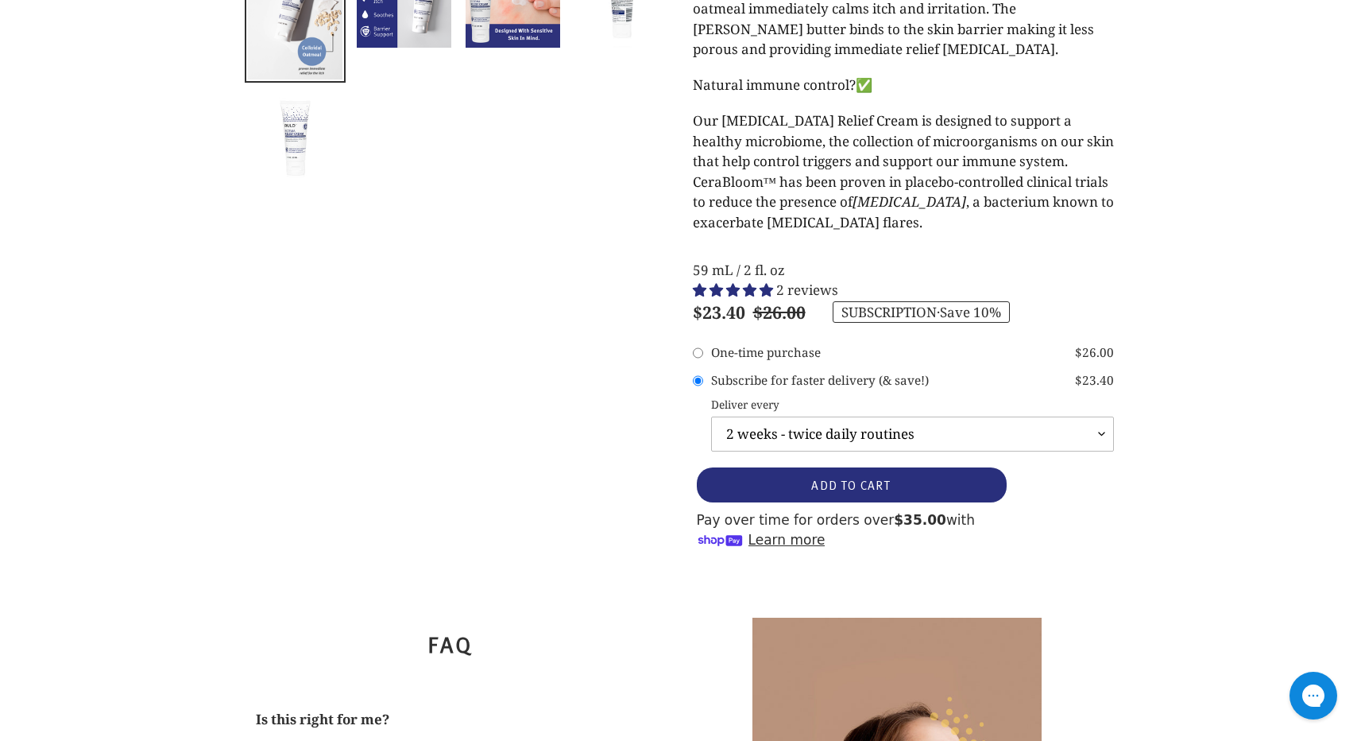
scroll to position [237, 0]
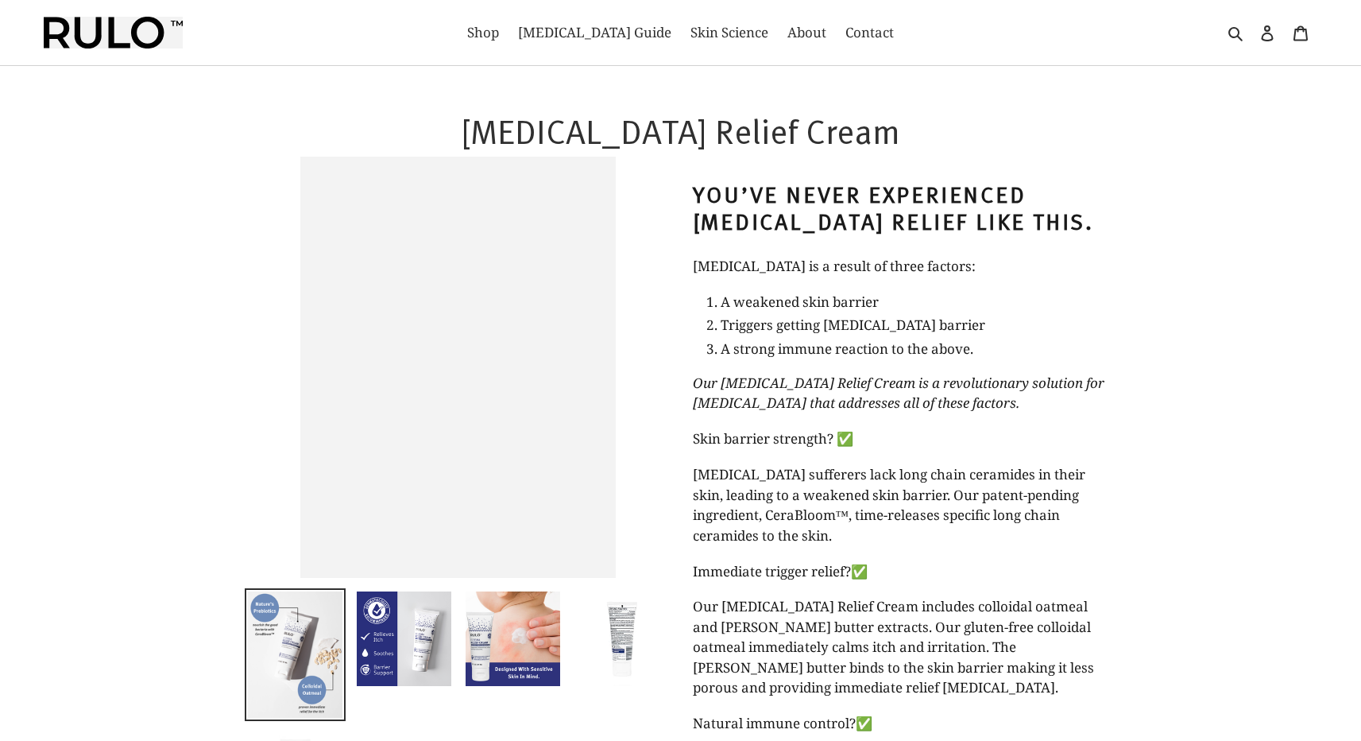
select select "most-helpful"
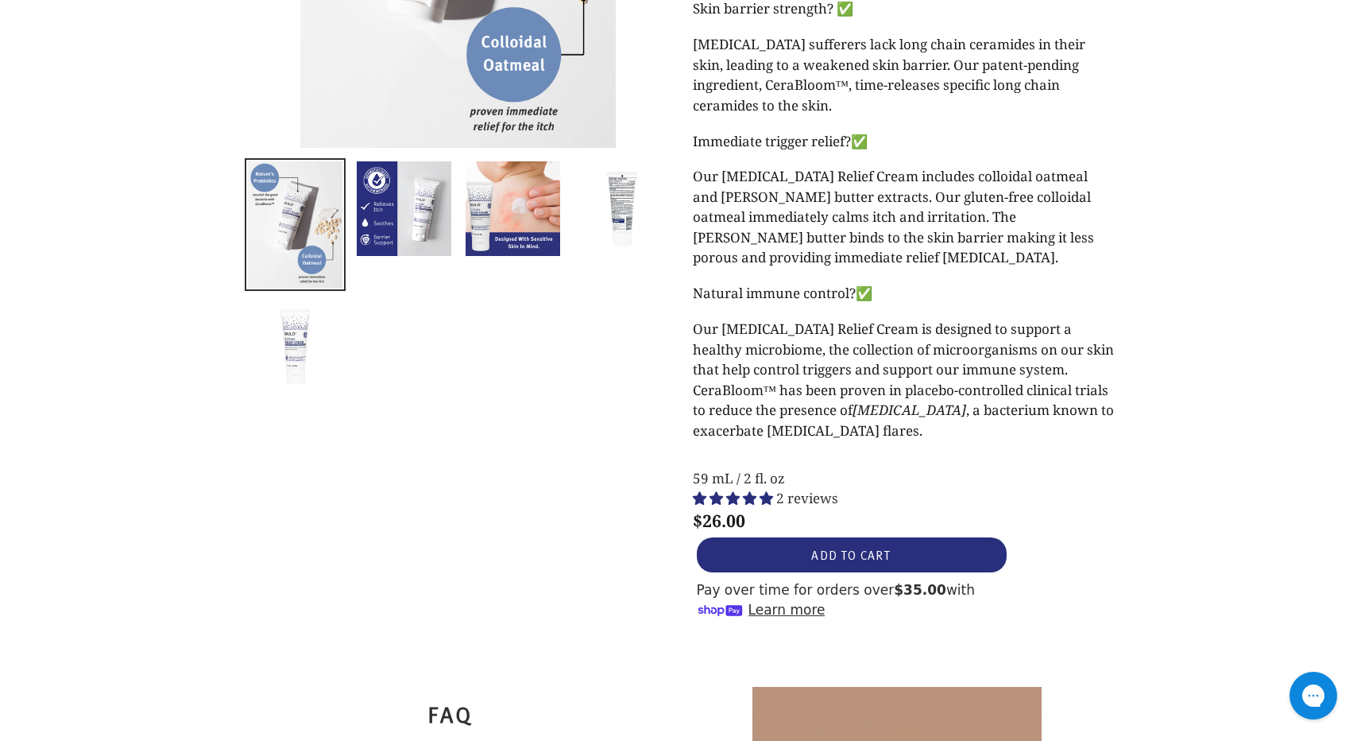
scroll to position [769, 0]
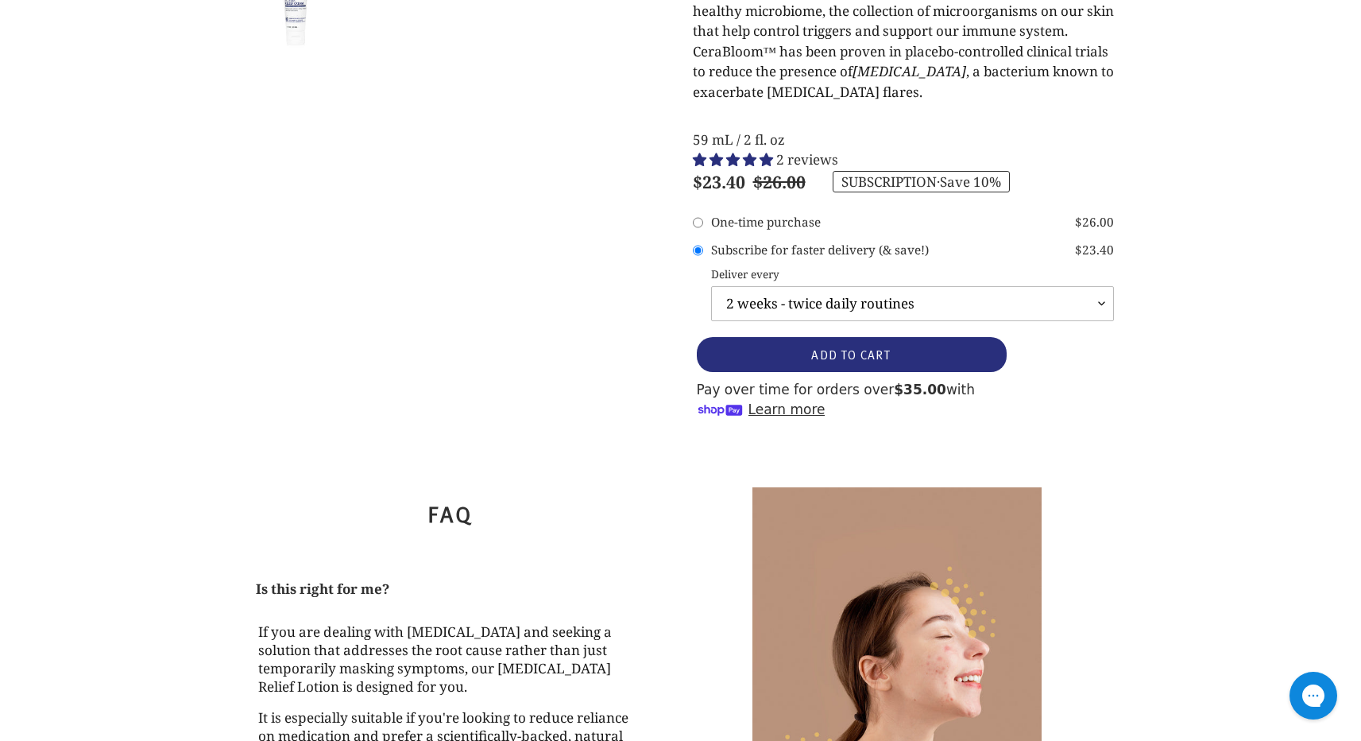
click at [762, 215] on purchase-otpl "One-time purchase" at bounding box center [766, 222] width 110 height 18
click at [703, 215] on input "One-time purchase $26.00" at bounding box center [698, 223] width 10 height 24
radio input "true"
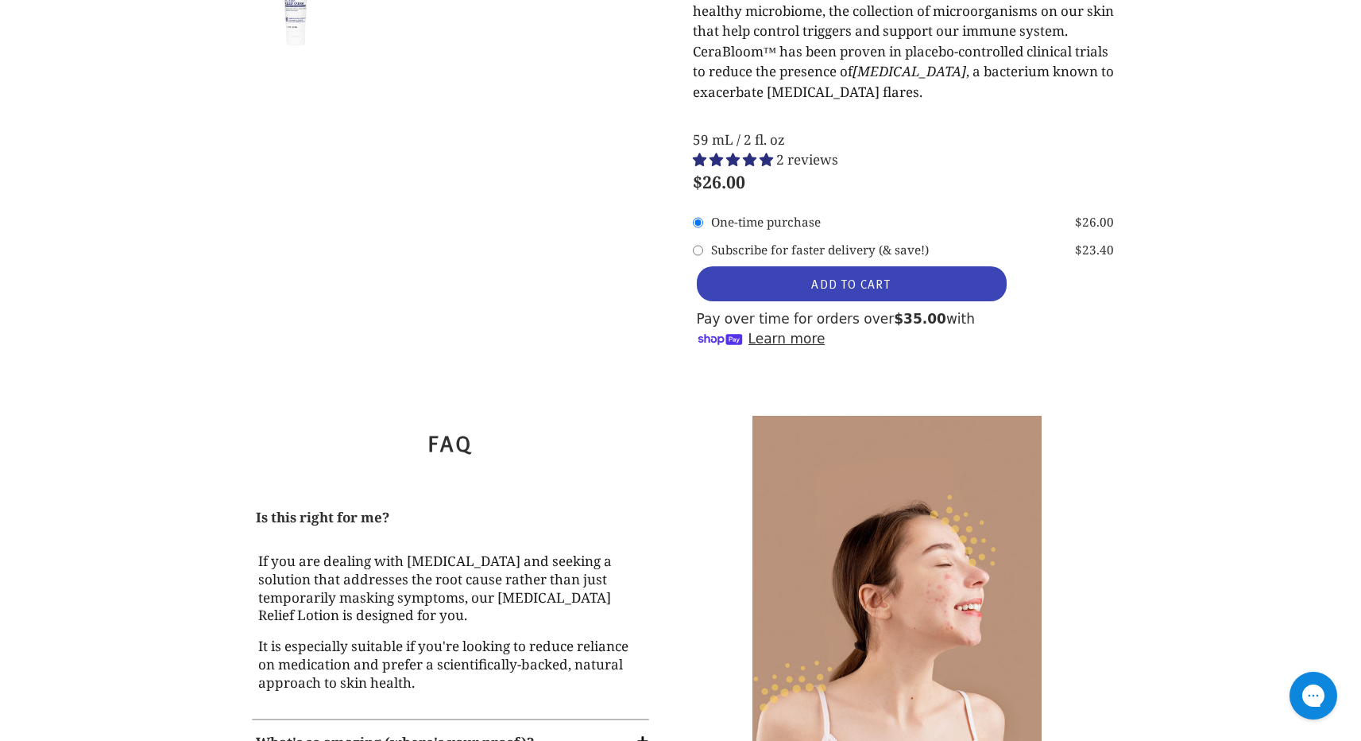
click at [792, 290] on button "ADD TO CART" at bounding box center [852, 283] width 310 height 35
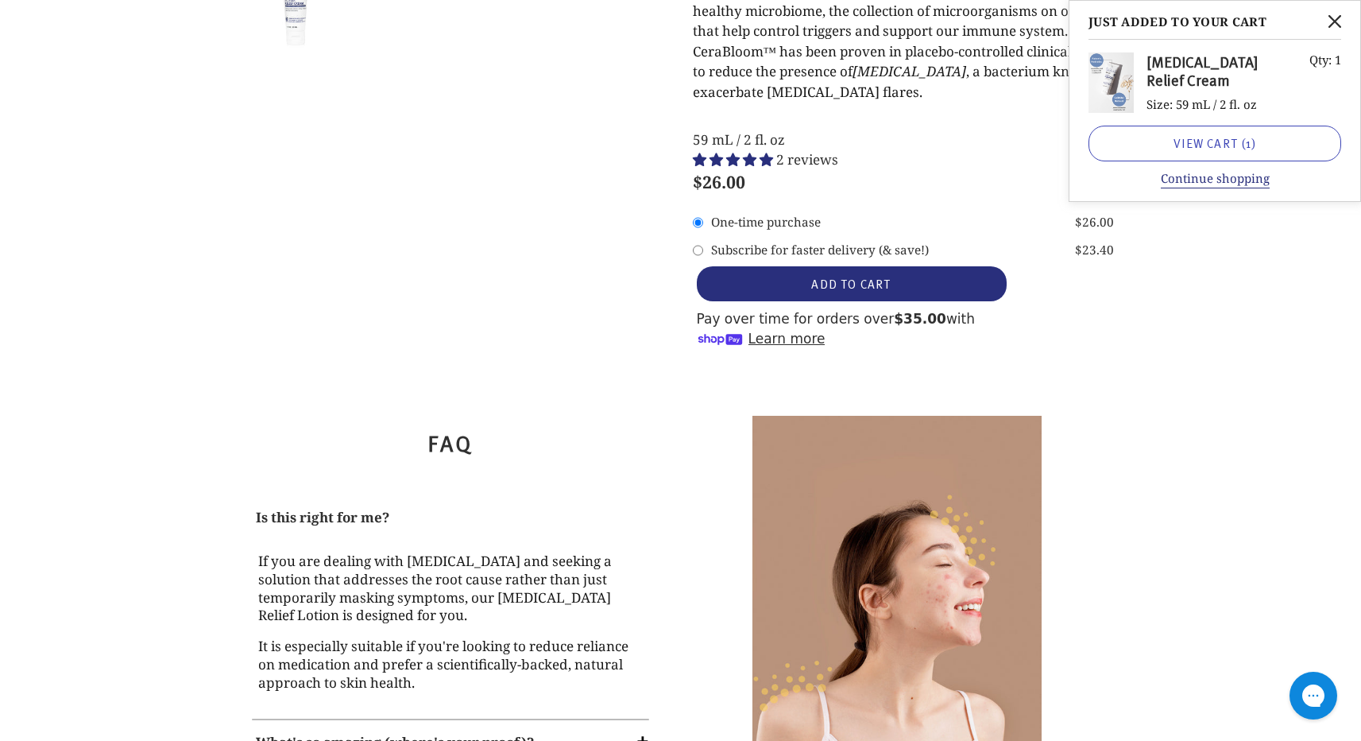
click at [1172, 138] on link "View cart ( 1 )" at bounding box center [1215, 144] width 253 height 36
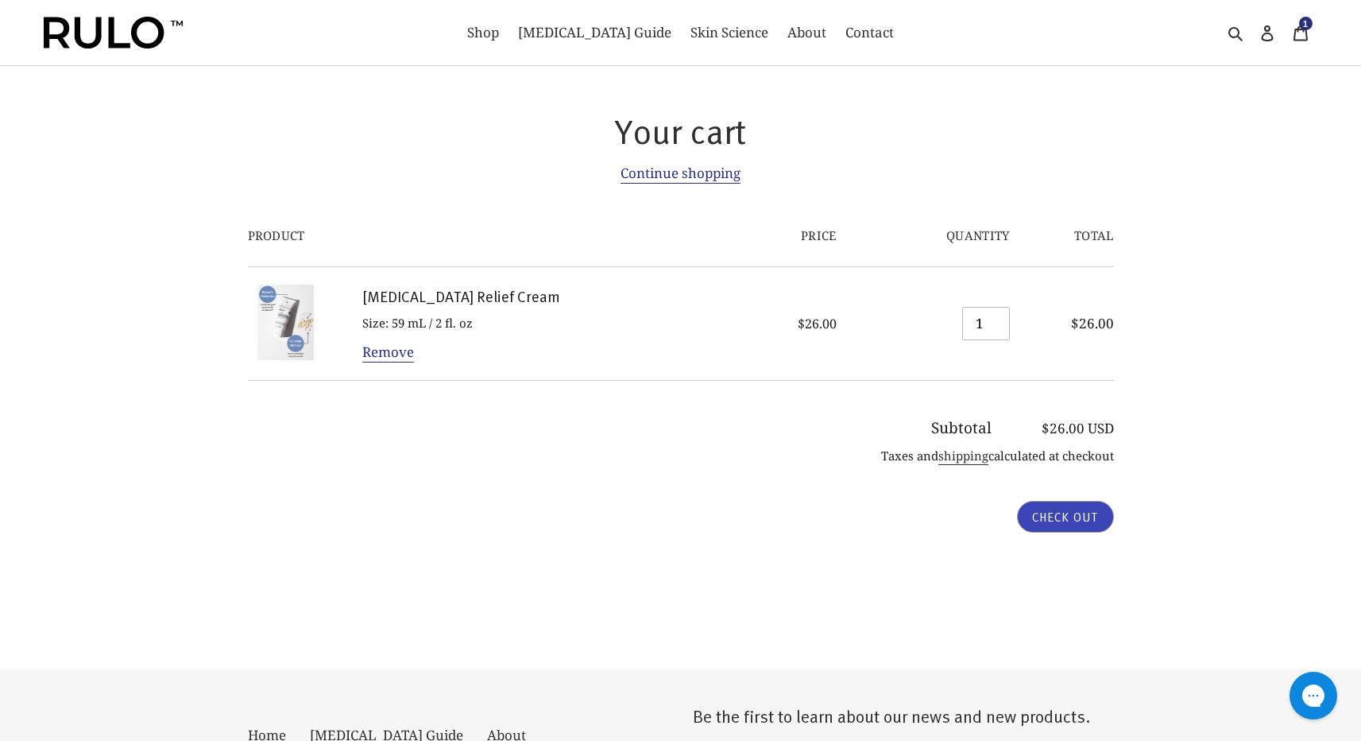
click at [1044, 508] on input "Check out" at bounding box center [1065, 517] width 97 height 32
